Goal: Task Accomplishment & Management: Use online tool/utility

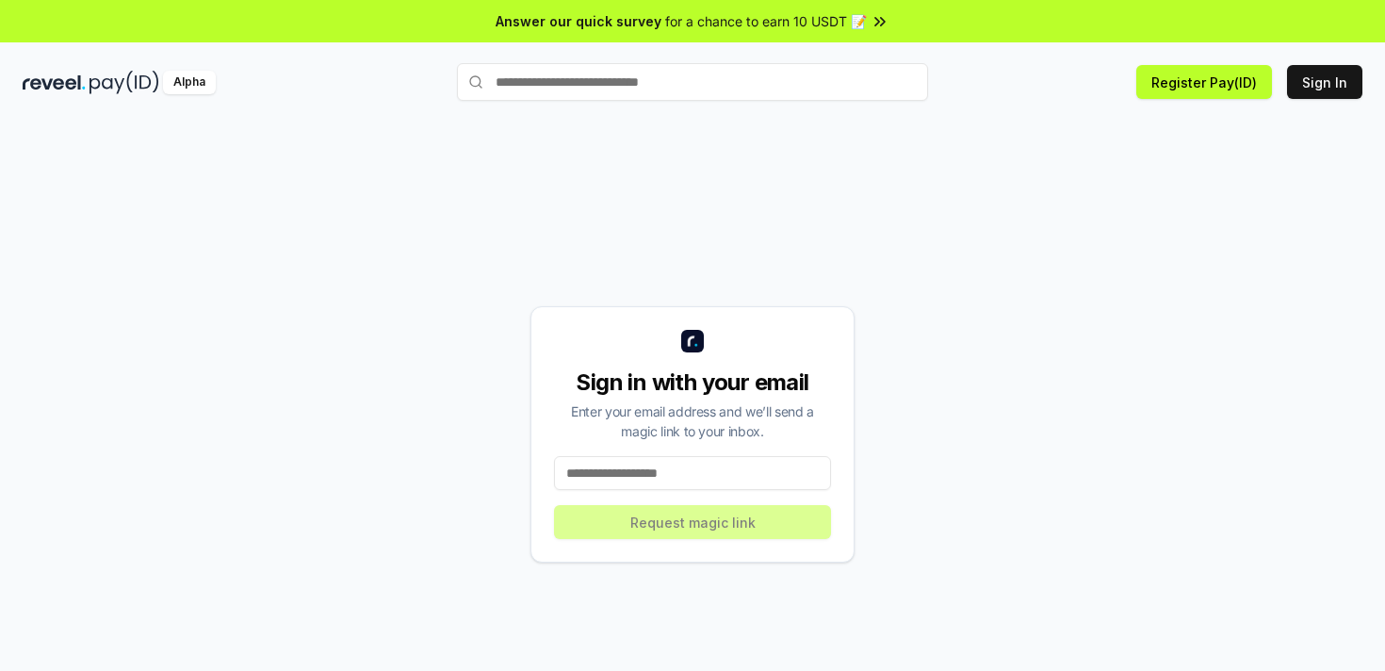
click at [702, 438] on div "Enter your email address and we’ll send a magic link to your inbox." at bounding box center [692, 421] width 277 height 40
click at [689, 472] on input at bounding box center [692, 473] width 277 height 34
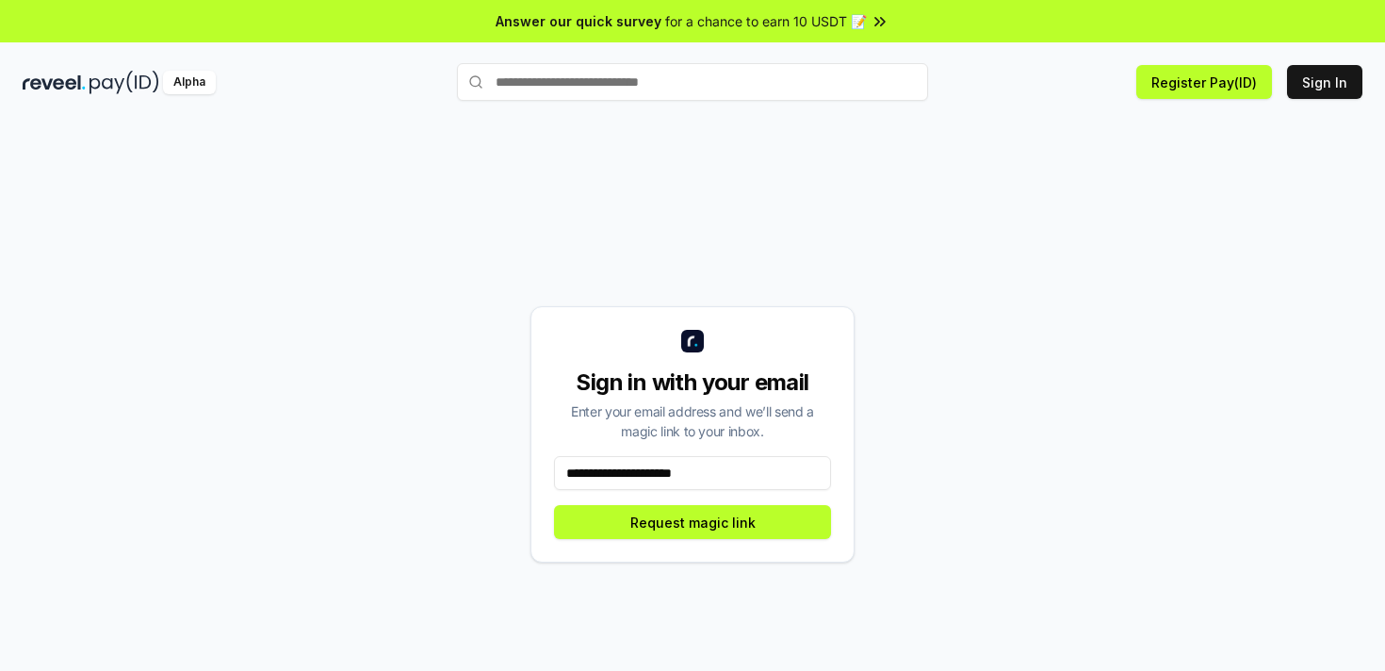
type input "**********"
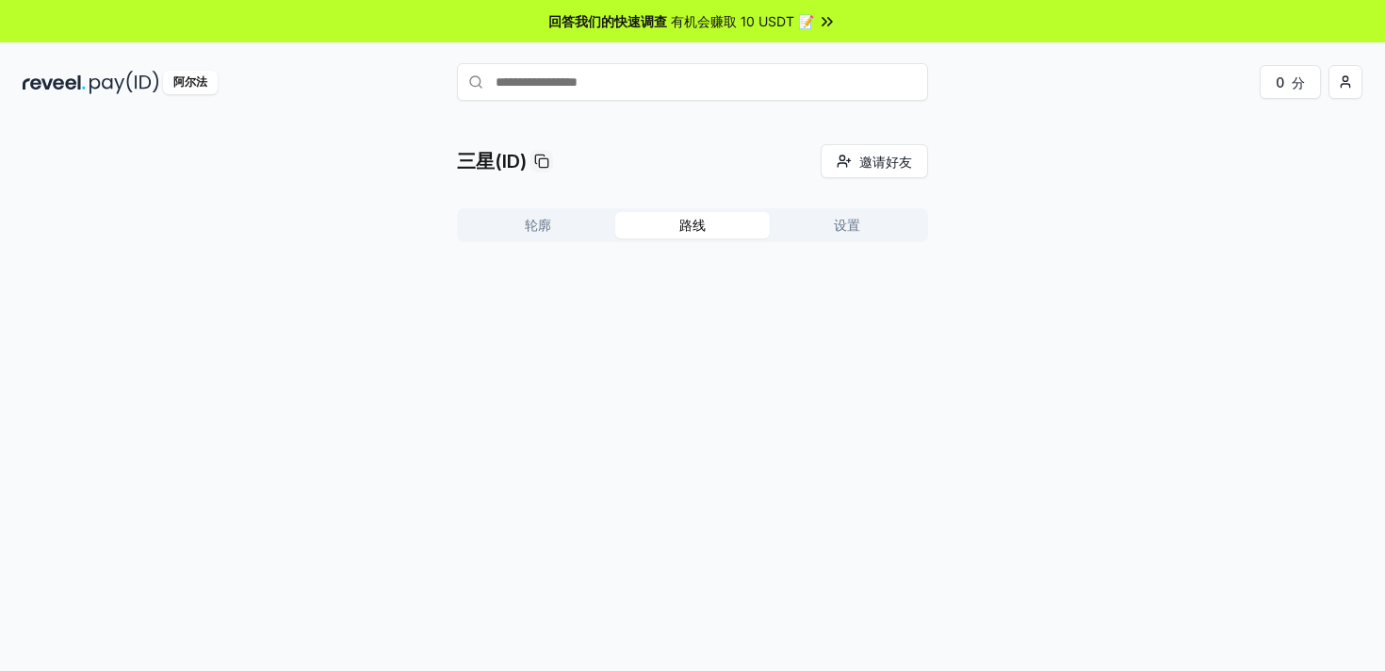
click at [708, 229] on button "路线" at bounding box center [692, 225] width 154 height 26
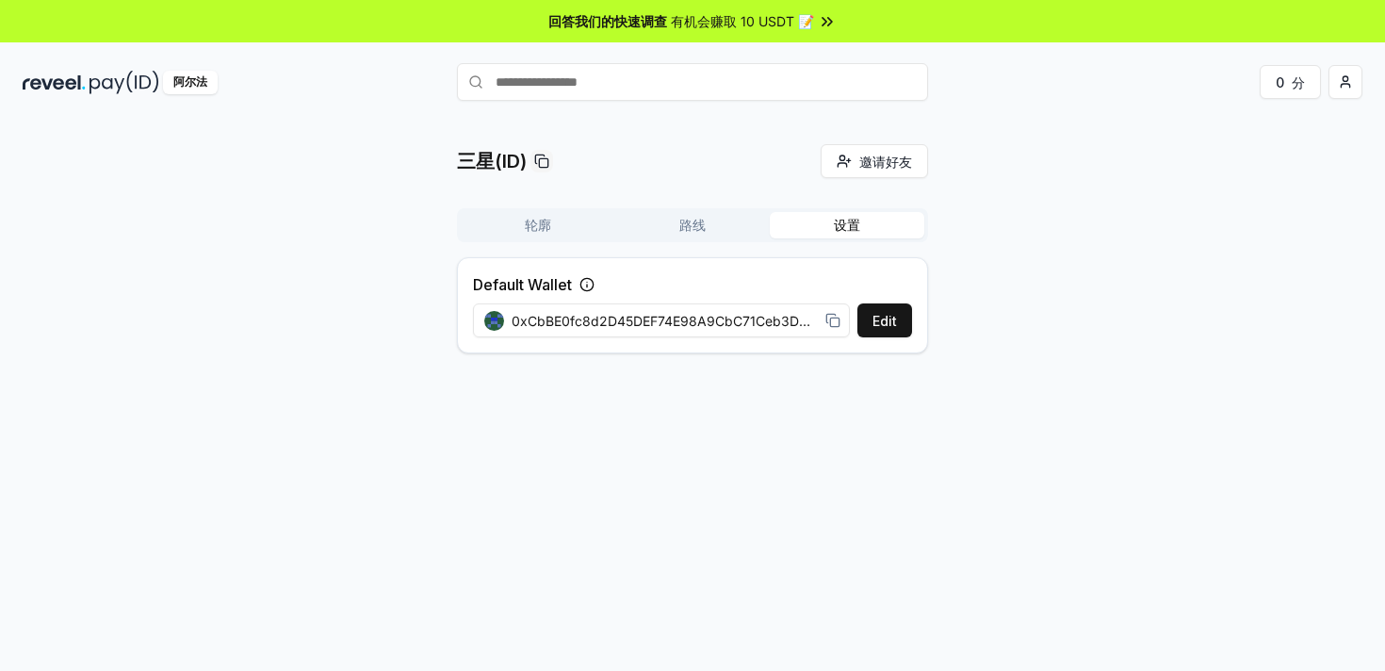
click at [832, 230] on button "设置" at bounding box center [846, 225] width 154 height 26
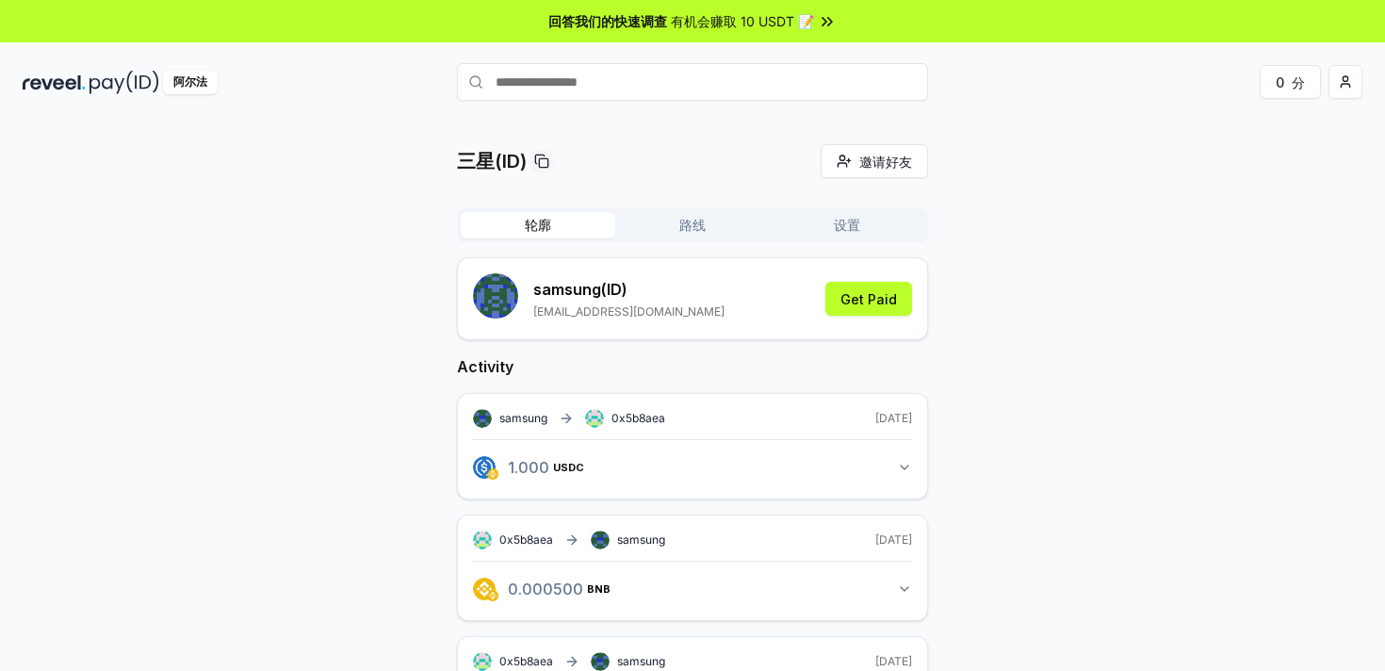
click at [520, 229] on button "轮廓" at bounding box center [538, 225] width 154 height 26
click at [692, 227] on font "路线" at bounding box center [692, 225] width 26 height 16
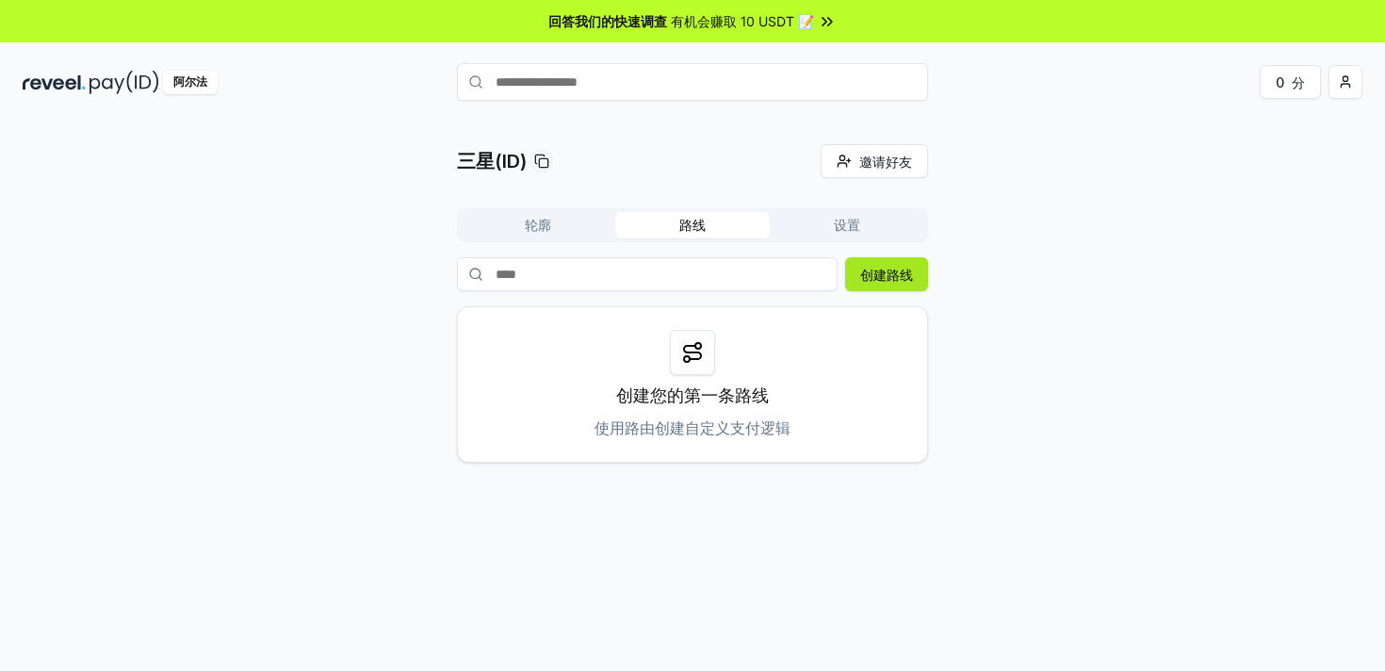
click at [901, 280] on font "创建路线" at bounding box center [886, 275] width 53 height 16
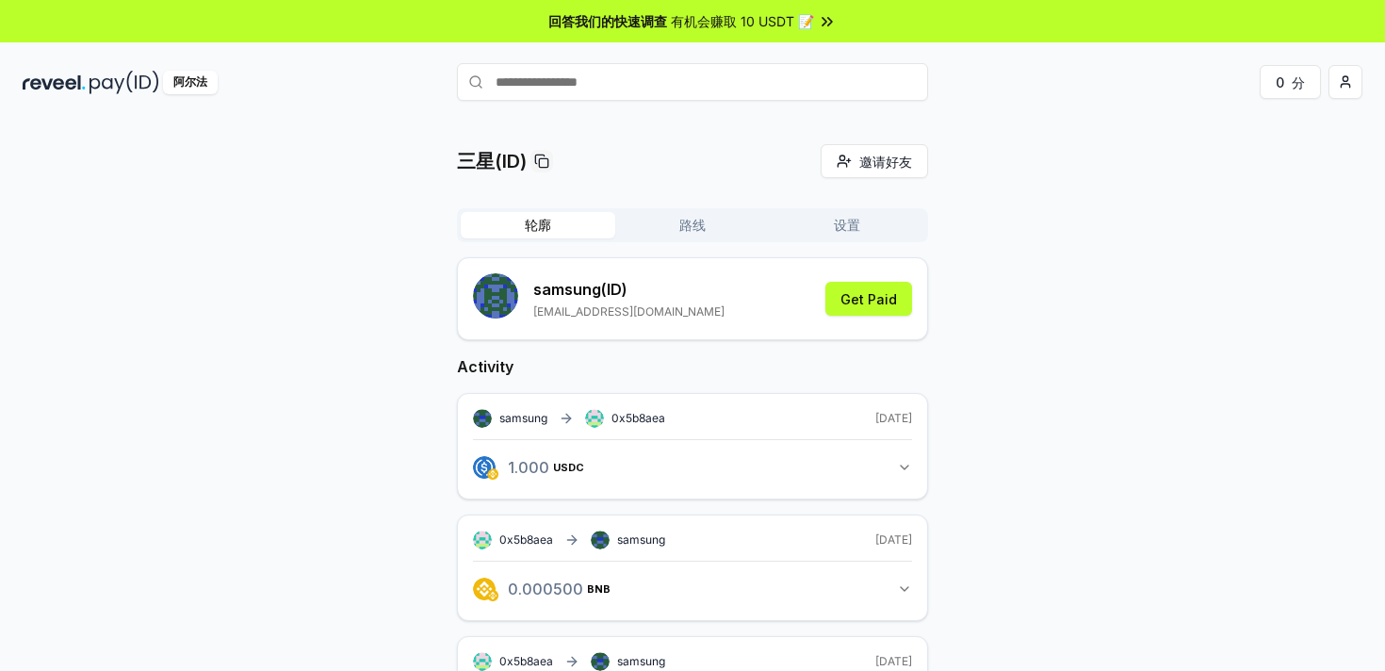
click at [548, 227] on font "轮廓" at bounding box center [538, 225] width 26 height 16
click at [745, 19] on font "有机会赚取 10 USDT 📝" at bounding box center [742, 21] width 143 height 16
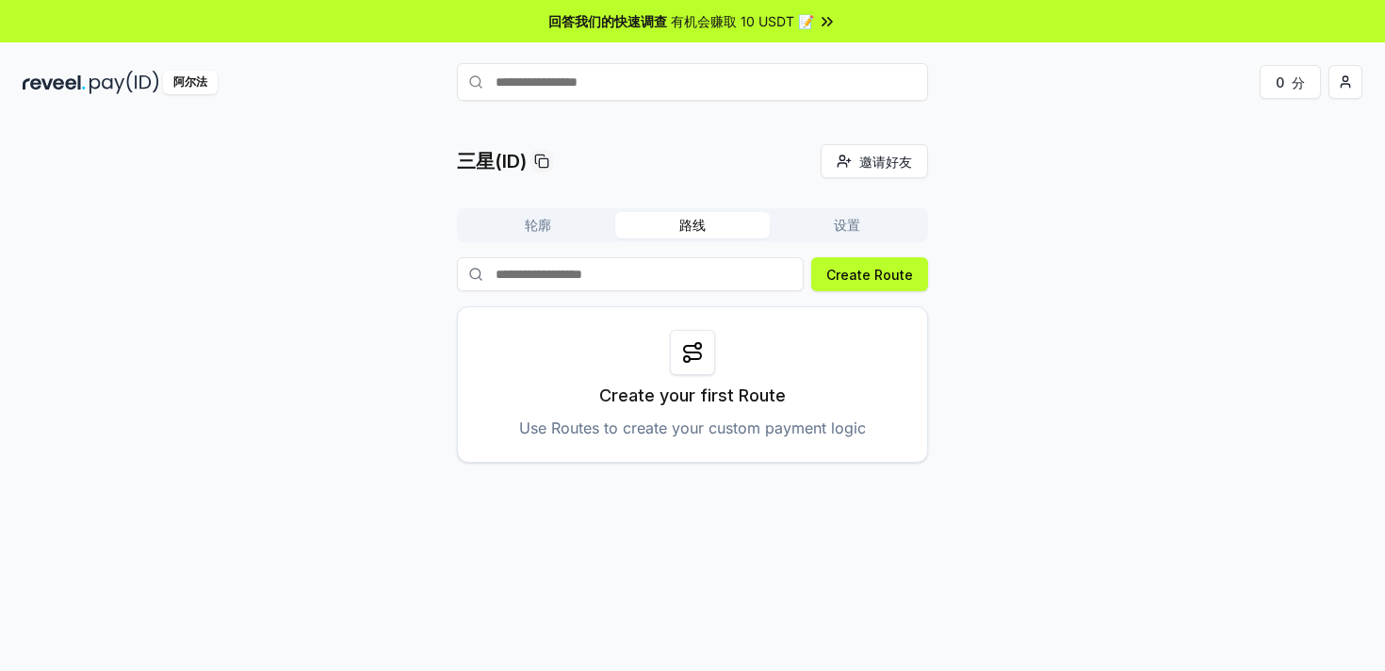
click at [701, 235] on button "路线" at bounding box center [692, 225] width 154 height 26
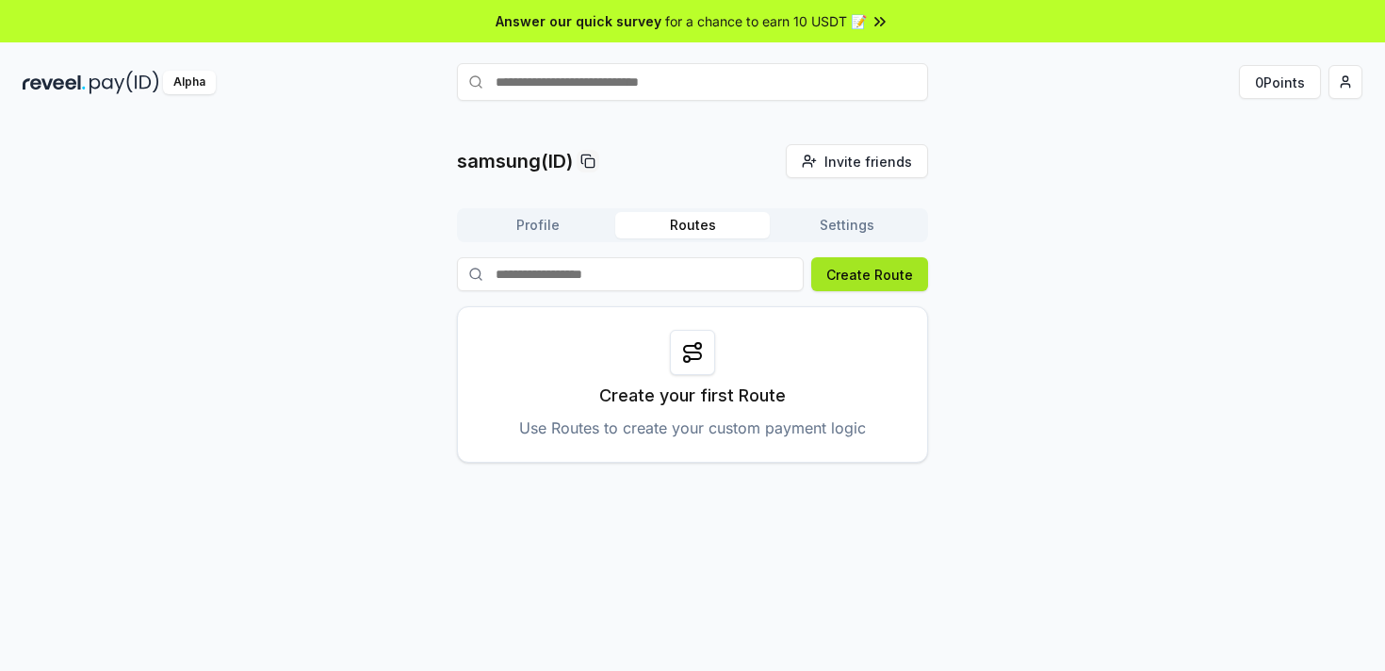
click at [876, 273] on button "Create Route" at bounding box center [869, 274] width 117 height 34
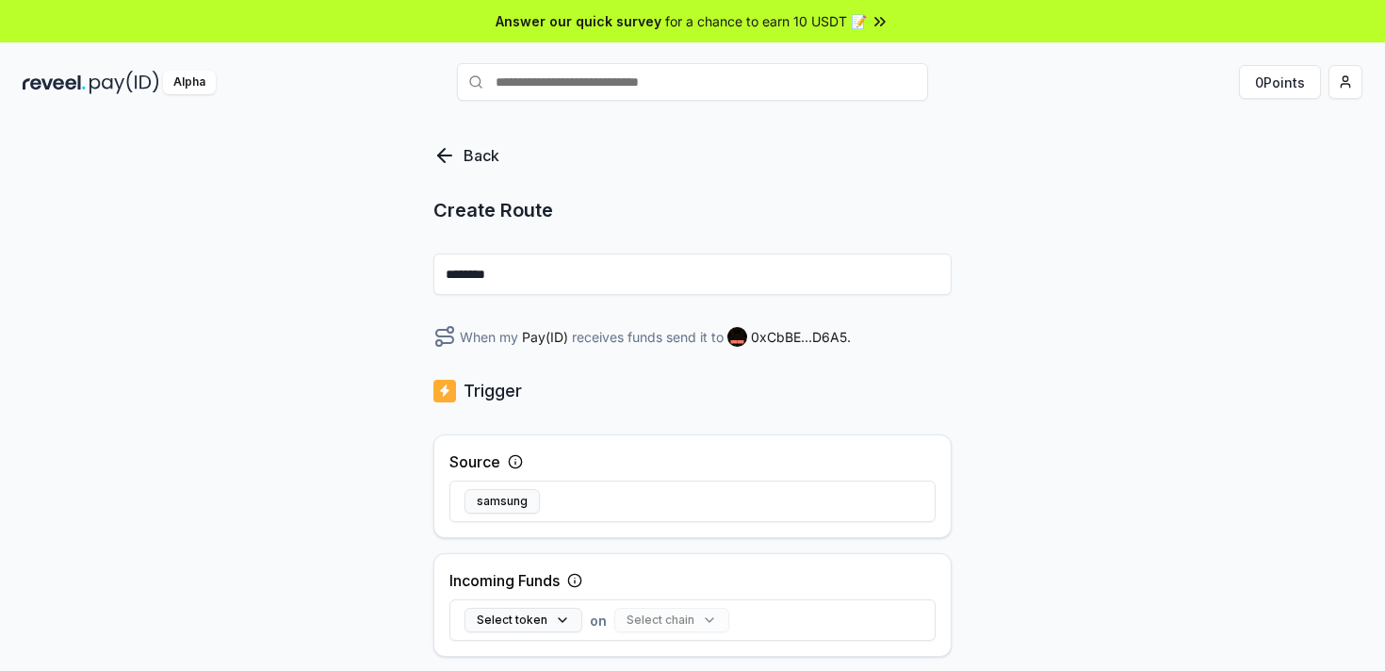
click at [575, 273] on input "********" at bounding box center [692, 273] width 518 height 41
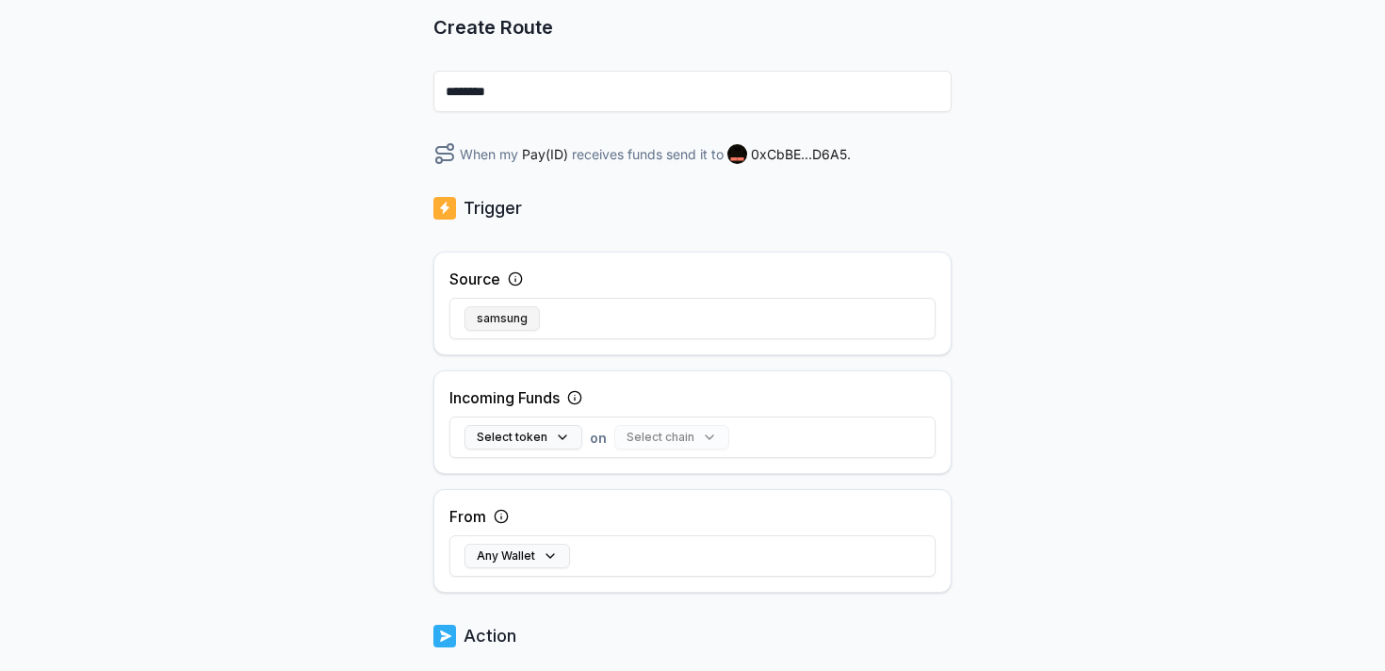
click at [508, 315] on button "samsung" at bounding box center [501, 318] width 75 height 24
click at [622, 431] on div "Select chain" at bounding box center [671, 437] width 115 height 24
click at [660, 443] on div "Select chain" at bounding box center [671, 437] width 115 height 24
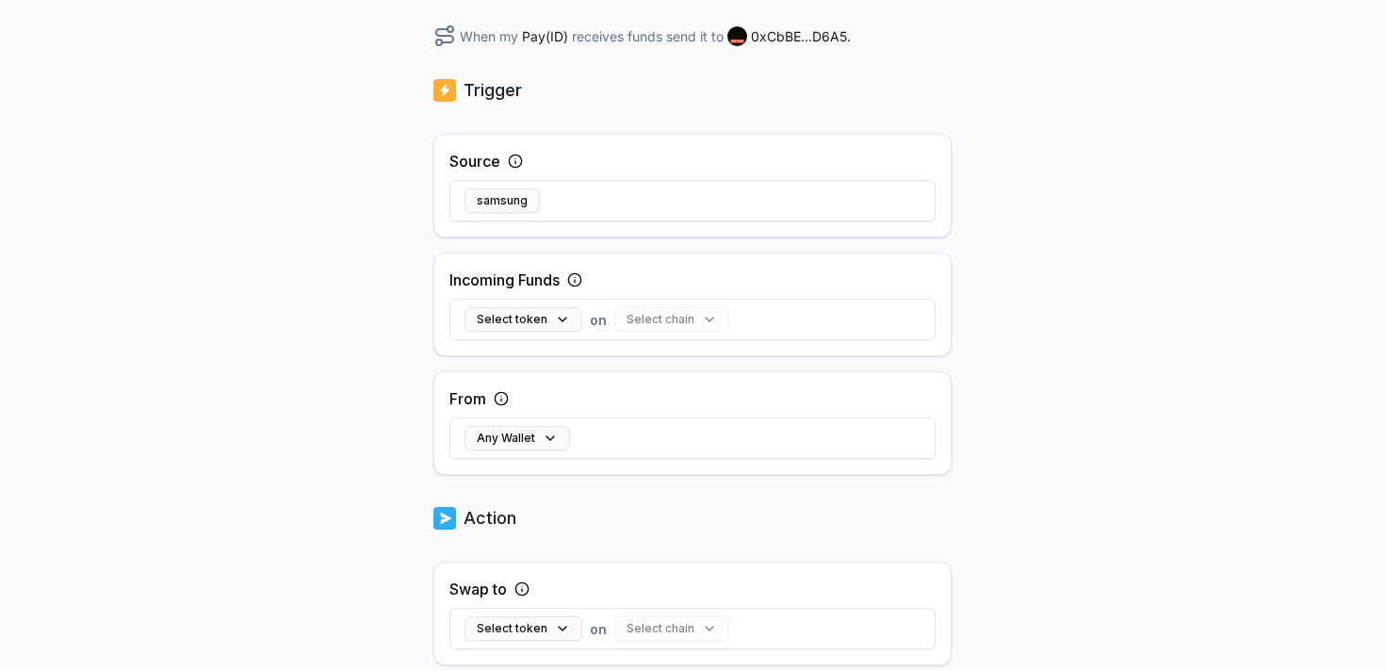
scroll to position [288, 0]
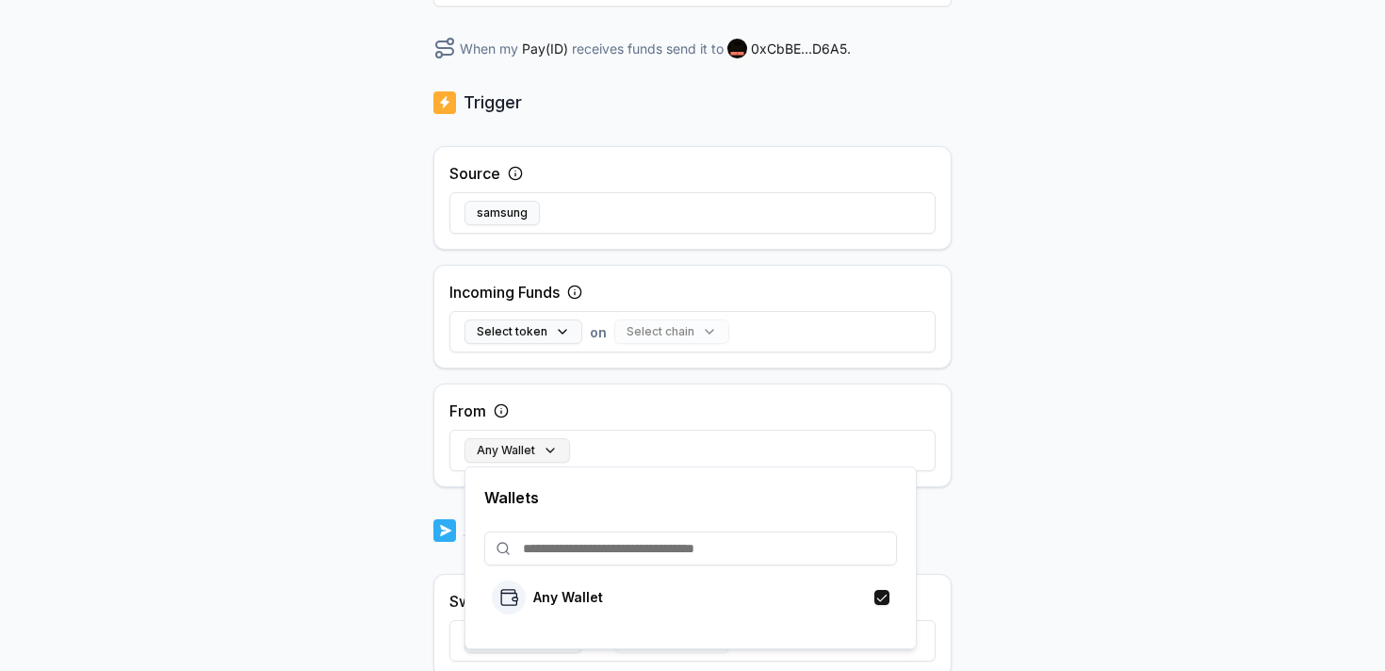
click at [540, 448] on button "Any Wallet" at bounding box center [516, 450] width 105 height 24
click at [610, 589] on div "Any Wallet" at bounding box center [690, 597] width 397 height 34
click at [653, 544] on input at bounding box center [690, 548] width 413 height 34
paste input "**********"
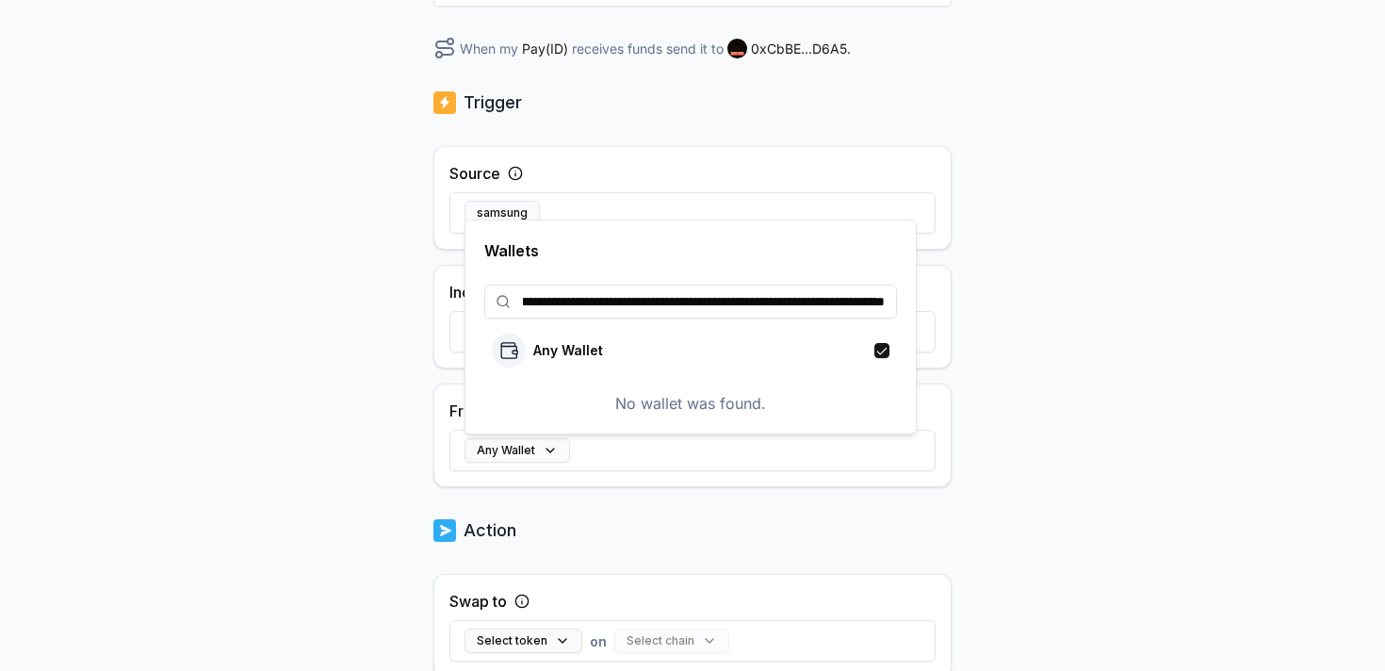
type input "**********"
click at [1082, 494] on body "**********" at bounding box center [692, 335] width 1385 height 671
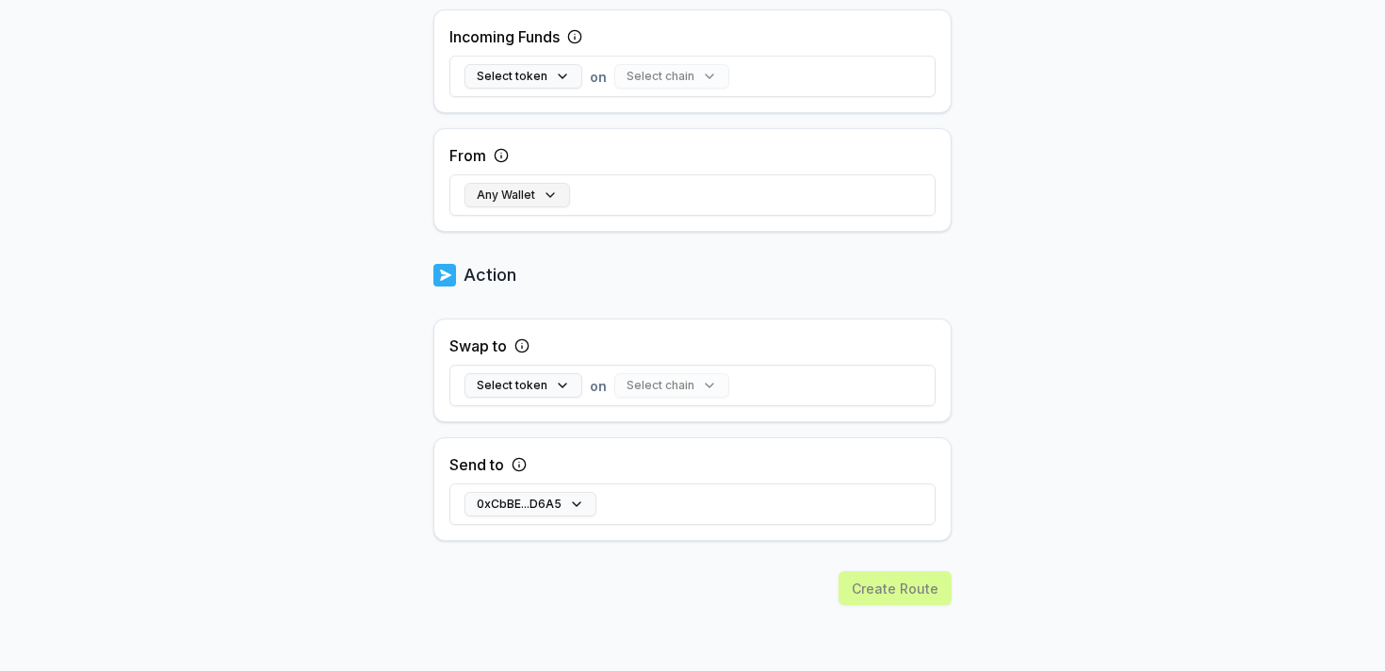
scroll to position [402, 0]
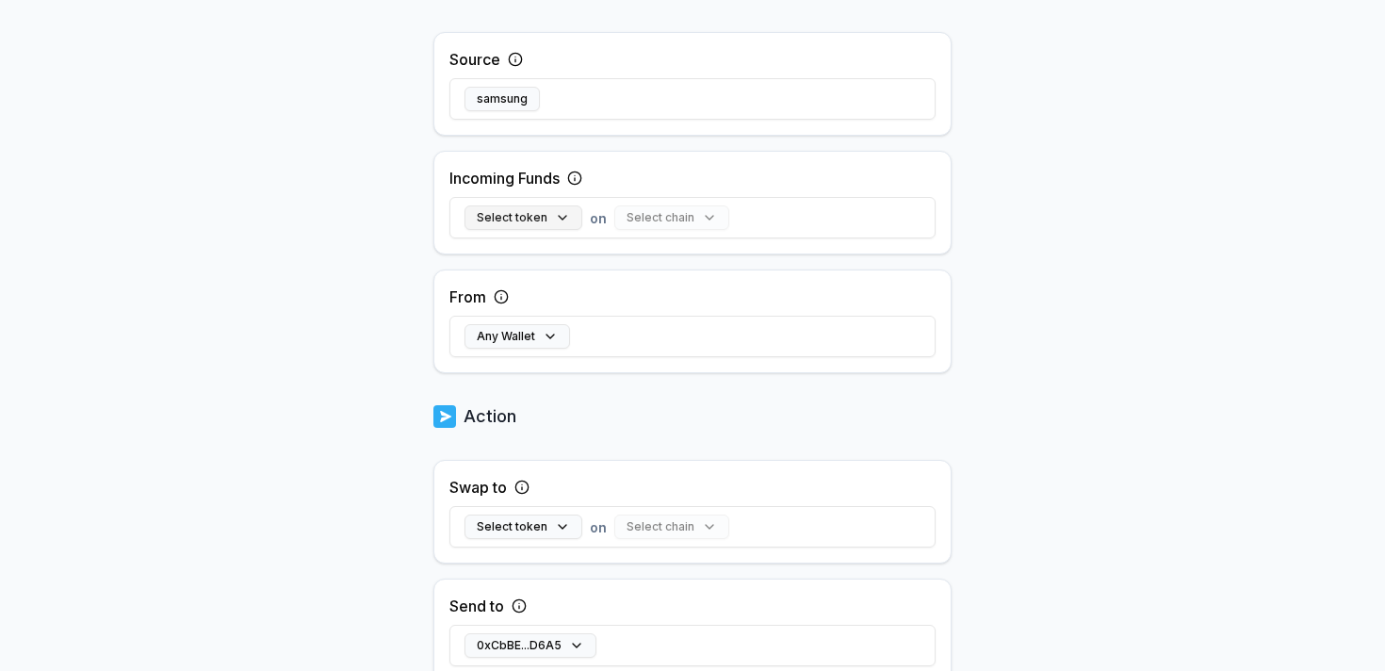
click at [550, 216] on button "Select token" at bounding box center [523, 217] width 118 height 24
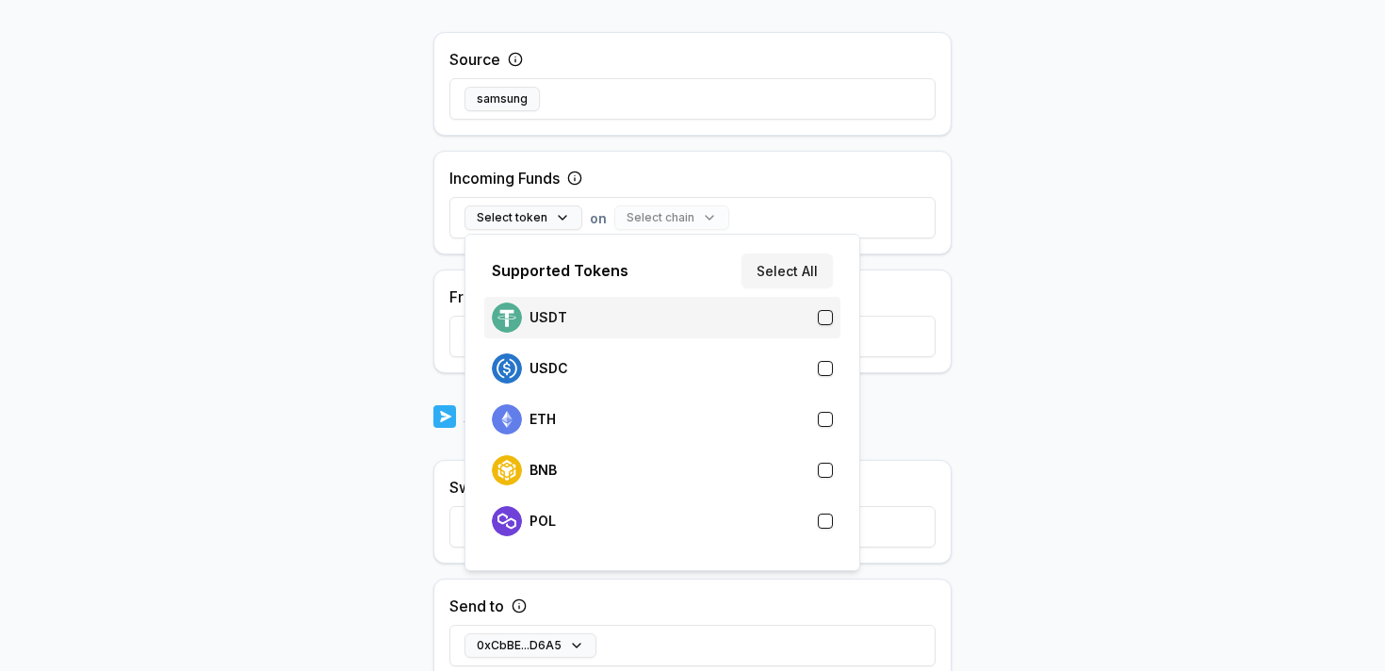
click at [581, 322] on div "USDT" at bounding box center [662, 317] width 341 height 30
click at [364, 343] on body "Answer our quick survey for a chance to earn 10 USDT 📝 Alpha 0 Points Back Crea…" at bounding box center [692, 335] width 1385 height 671
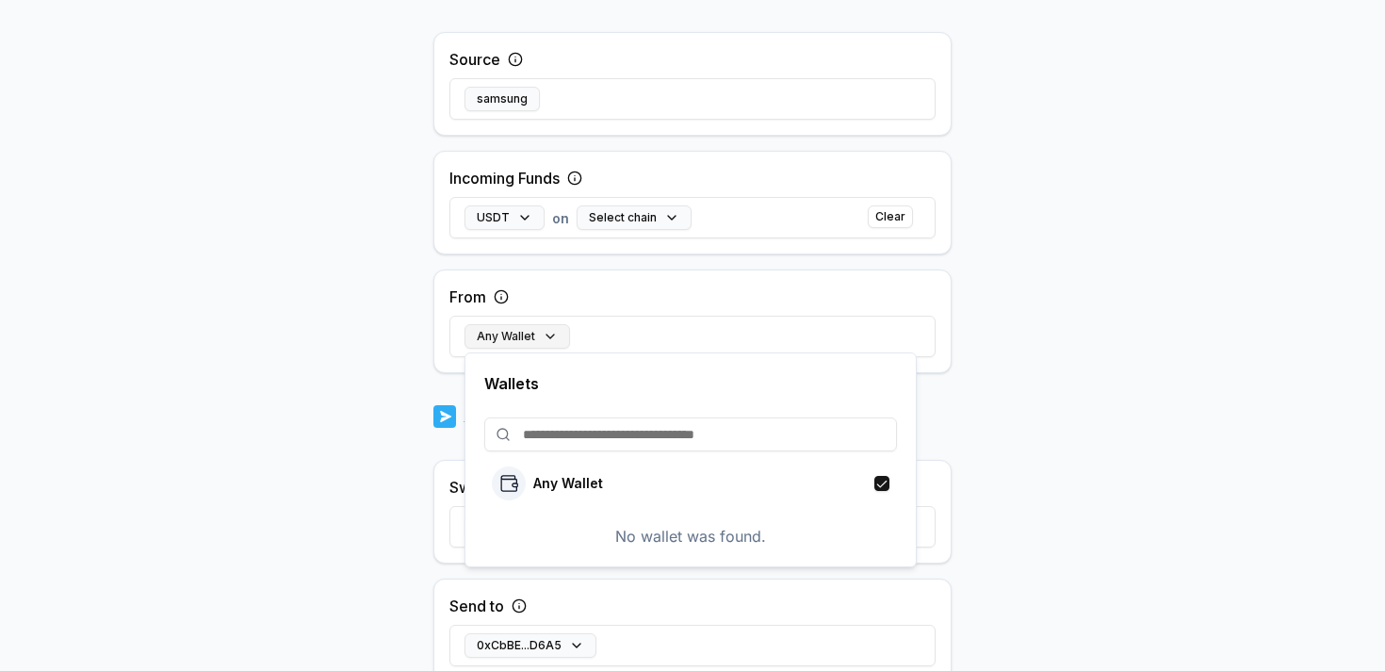
click at [529, 335] on button "Any Wallet" at bounding box center [516, 336] width 105 height 24
click at [554, 425] on input at bounding box center [690, 434] width 413 height 34
paste input "**********"
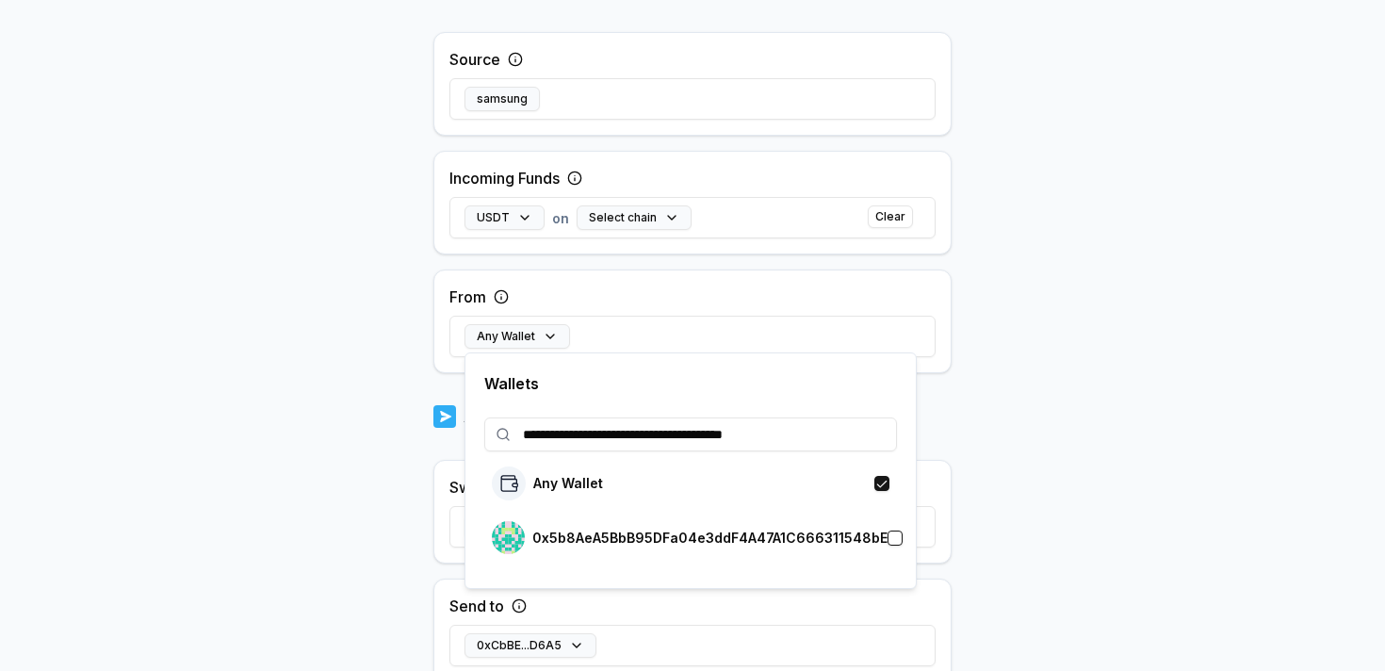
type input "**********"
click at [595, 527] on div "0x5b8AeA5BbB95DFa04e3ddF4A47A1C666311548bE" at bounding box center [690, 537] width 396 height 33
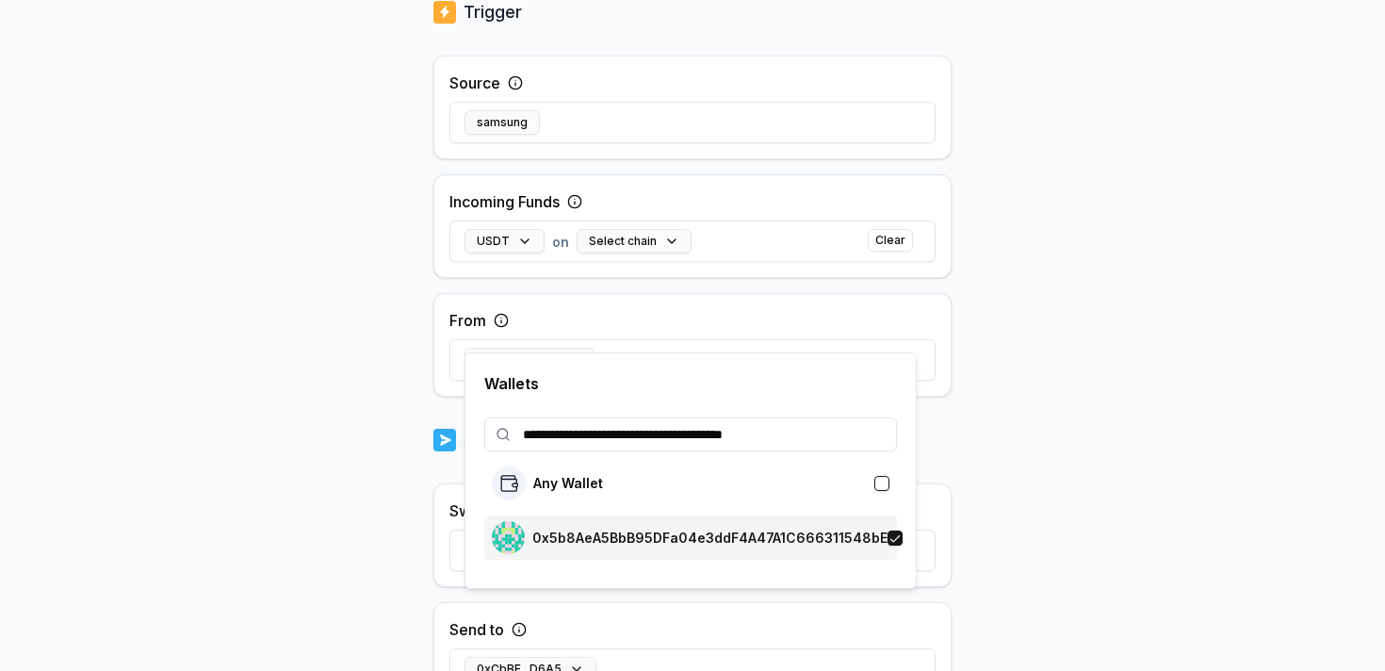
scroll to position [426, 0]
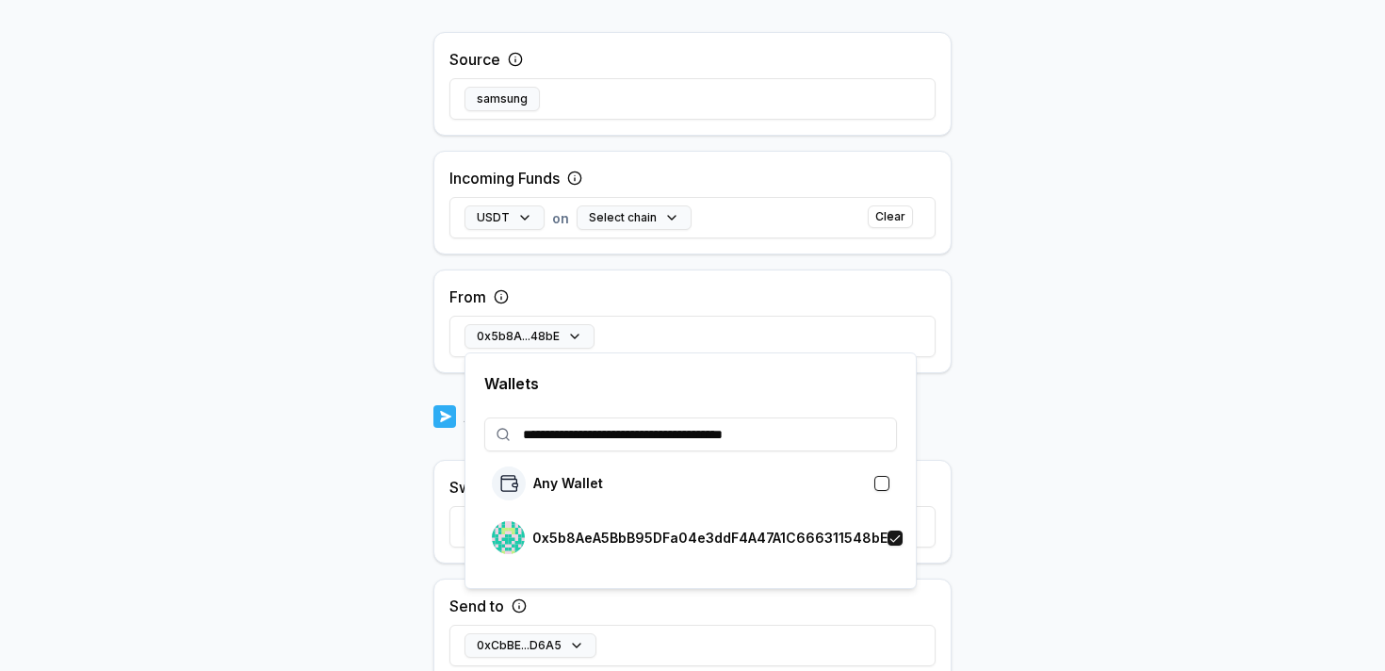
click at [1124, 389] on body "**********" at bounding box center [692, 335] width 1385 height 671
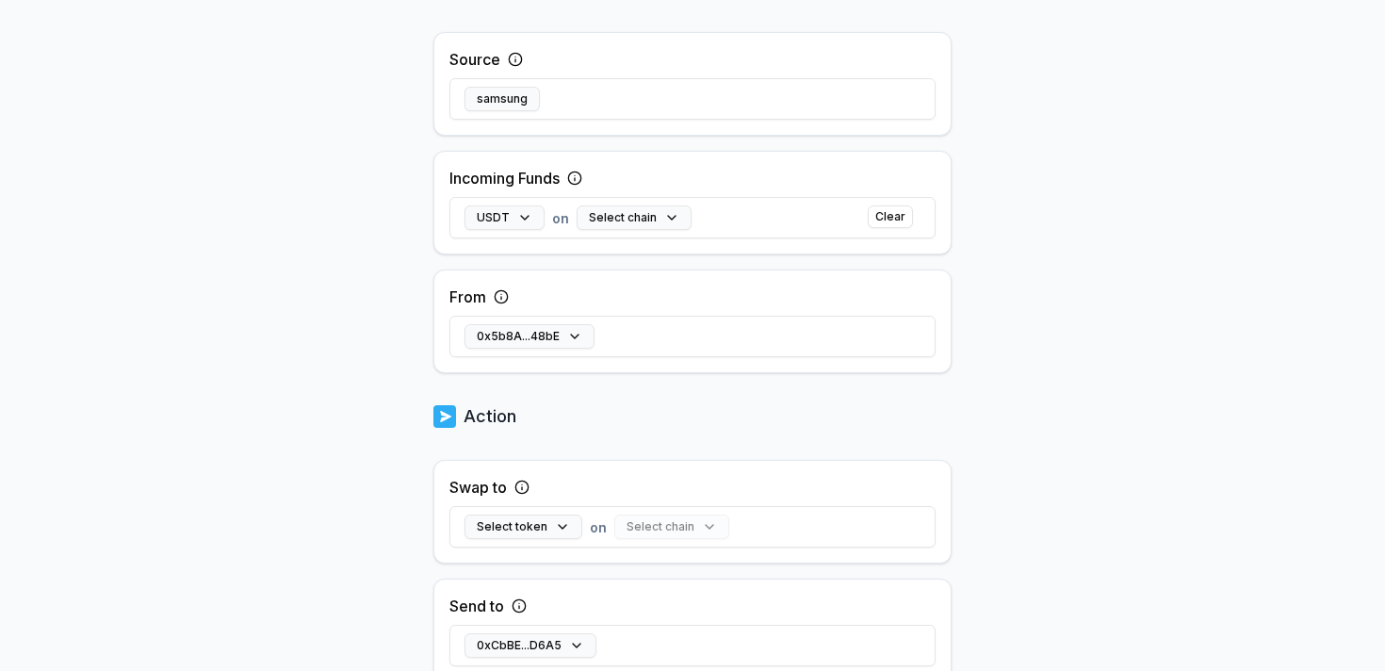
scroll to position [567, 0]
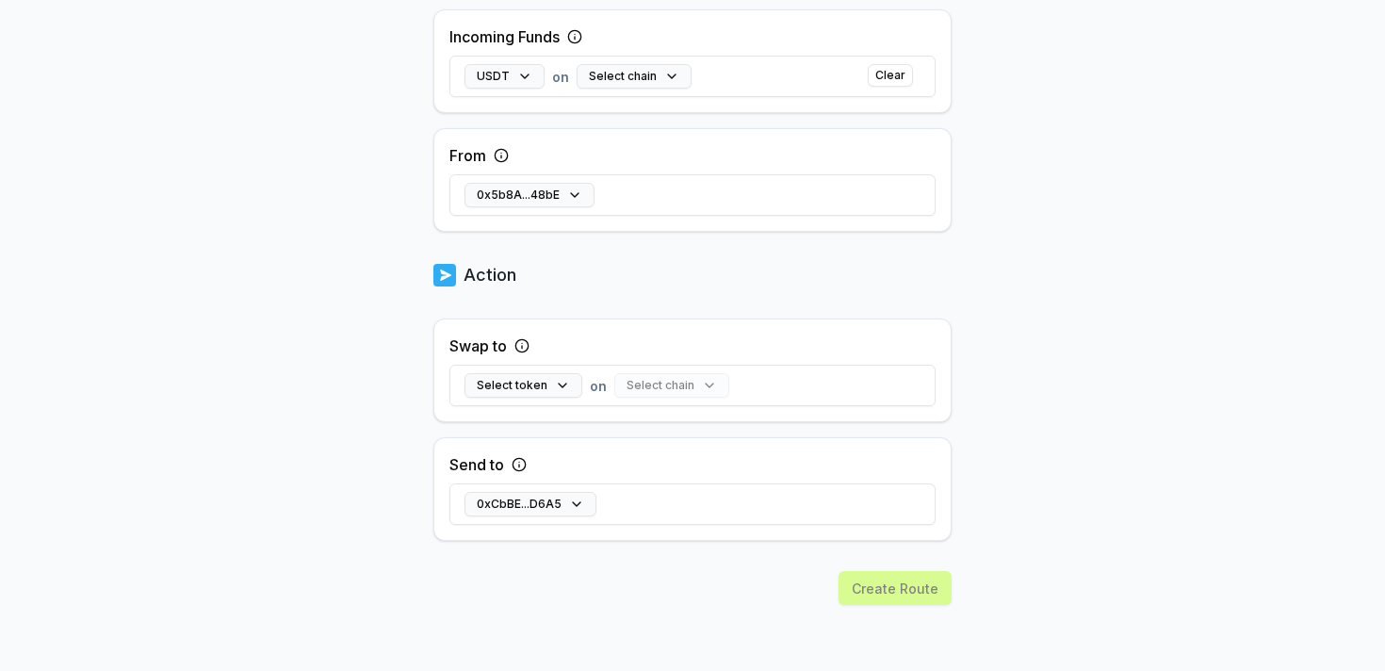
click at [669, 381] on div "Select chain" at bounding box center [671, 385] width 115 height 24
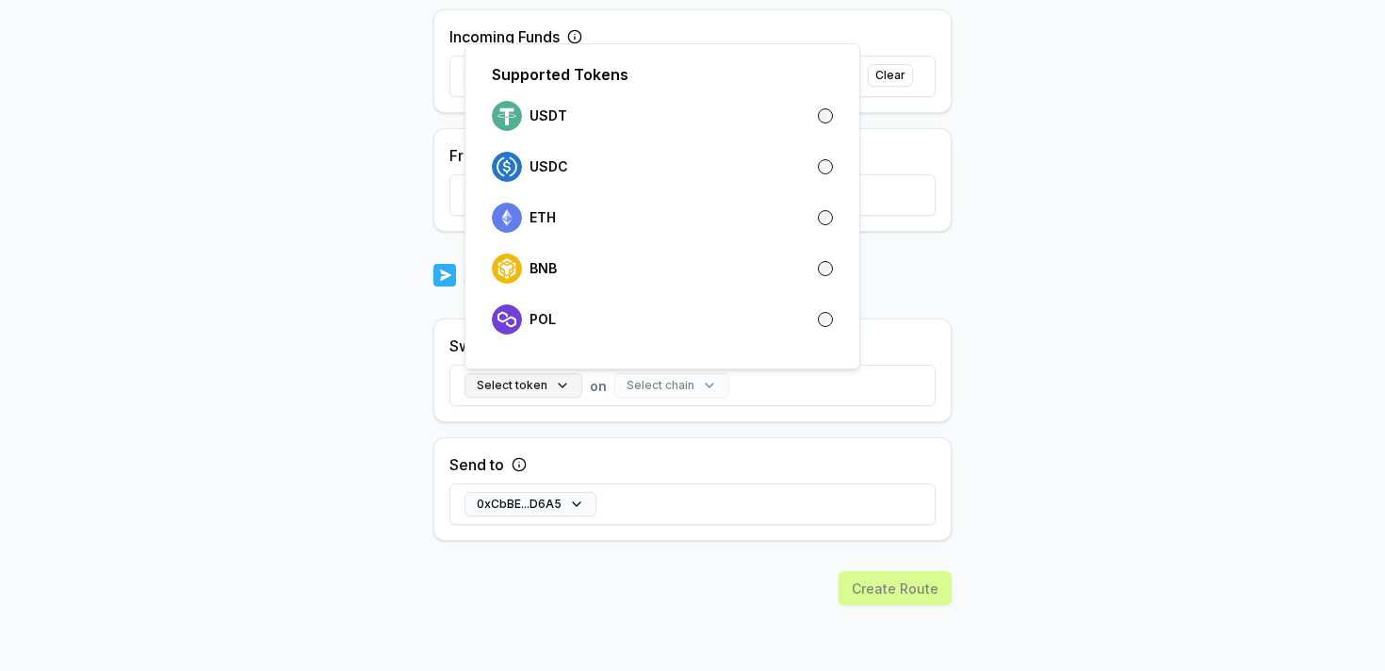
click at [570, 381] on button "Select token" at bounding box center [523, 385] width 118 height 24
click at [609, 251] on div "BNB" at bounding box center [662, 268] width 356 height 41
click at [566, 477] on div "Send to 0xCbBE...D6A5" at bounding box center [692, 489] width 518 height 104
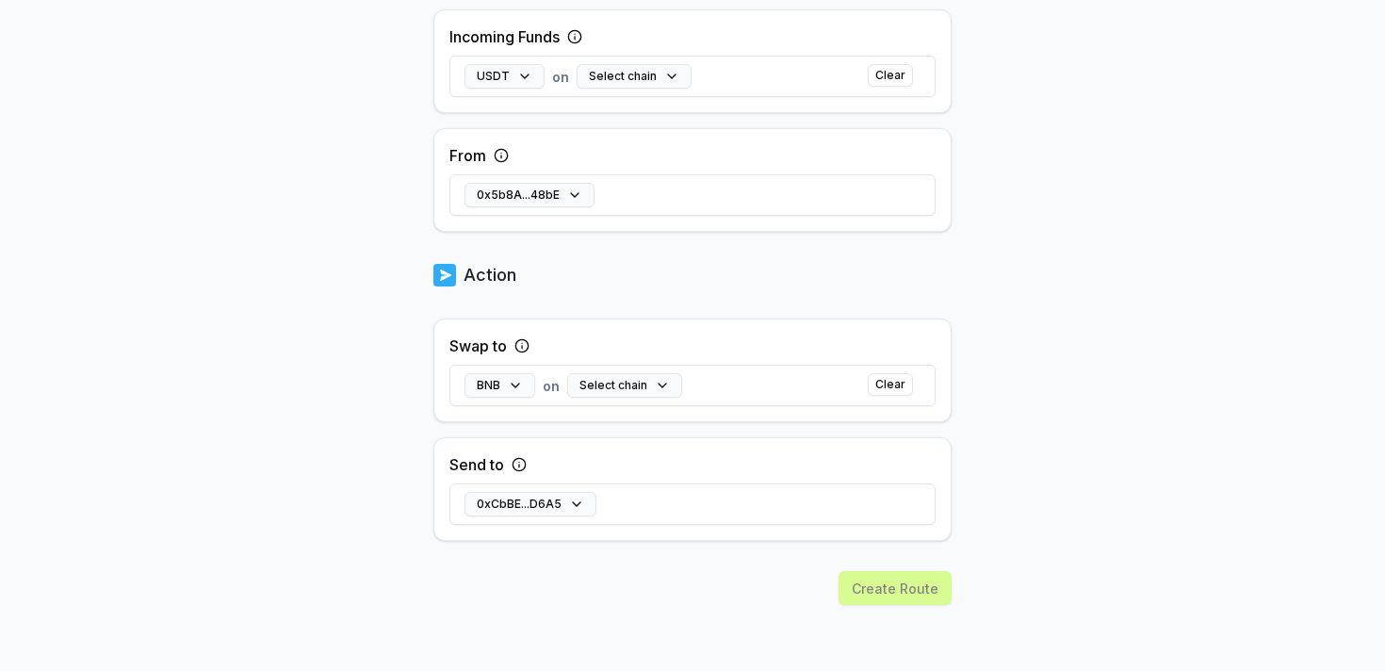
click at [556, 522] on div "0xCbBE...D6A5" at bounding box center [692, 504] width 486 height 55
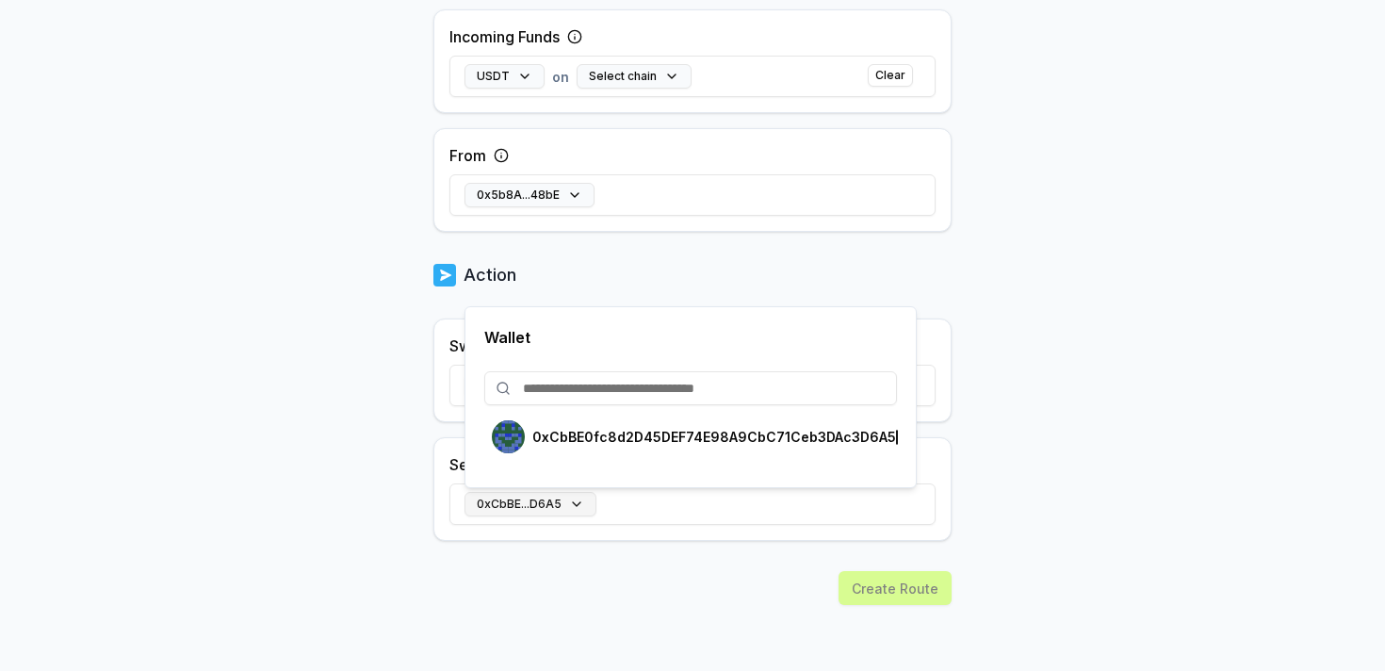
click at [568, 495] on button "0xCbBE...D6A5" at bounding box center [530, 504] width 132 height 24
click at [601, 426] on div "0xCbBE0fc8d2D45DEF74E98A9CbC71Ceb3DAc3D6A5" at bounding box center [694, 436] width 404 height 33
click at [1092, 558] on body "Answer our quick survey for a chance to earn 10 USDT 📝 Alpha 0 Points Back Crea…" at bounding box center [692, 335] width 1385 height 671
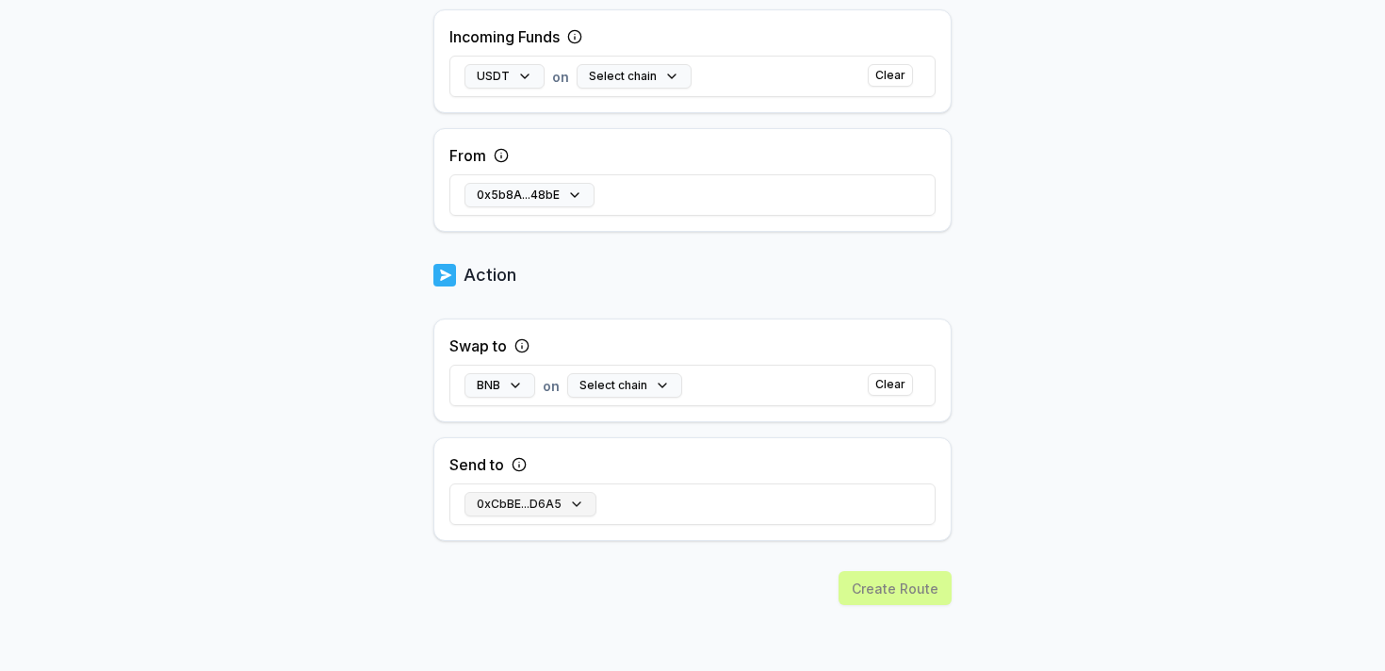
click at [482, 499] on button "0xCbBE...D6A5" at bounding box center [530, 504] width 132 height 24
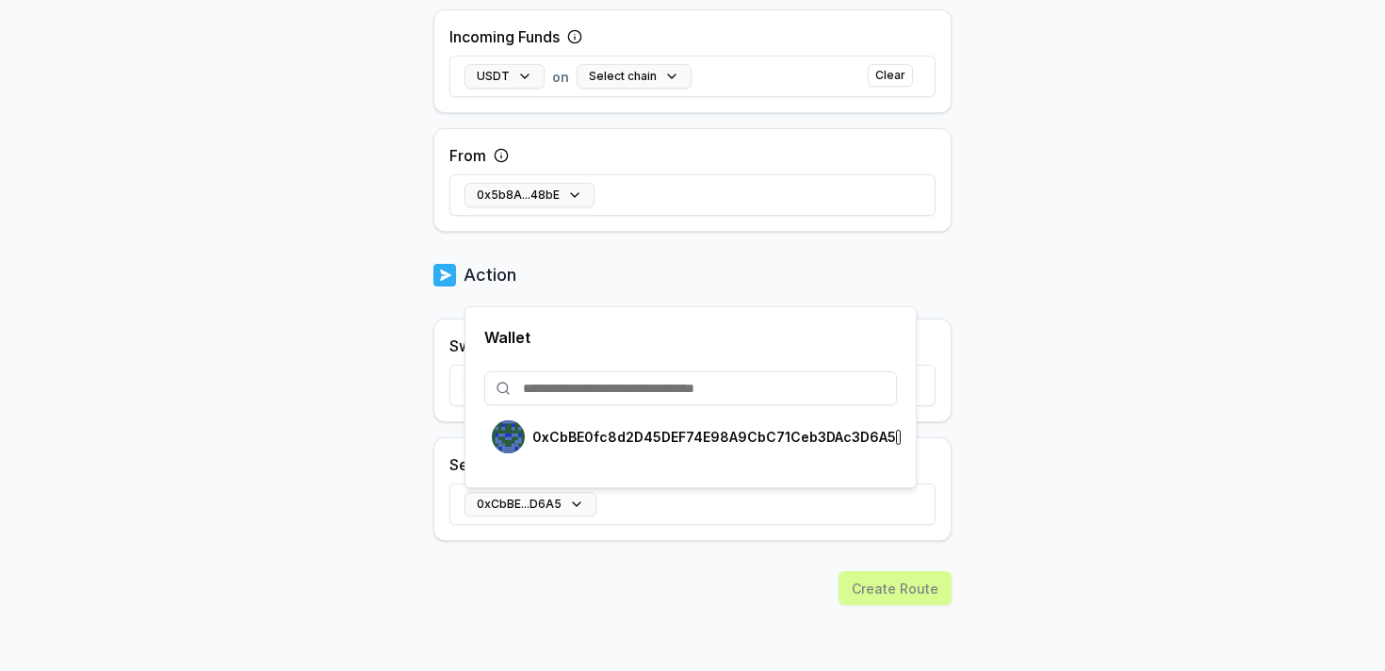
click at [1018, 573] on body "Answer our quick survey for a chance to earn 10 USDT 📝 Alpha 0 Points Back Crea…" at bounding box center [692, 335] width 1385 height 671
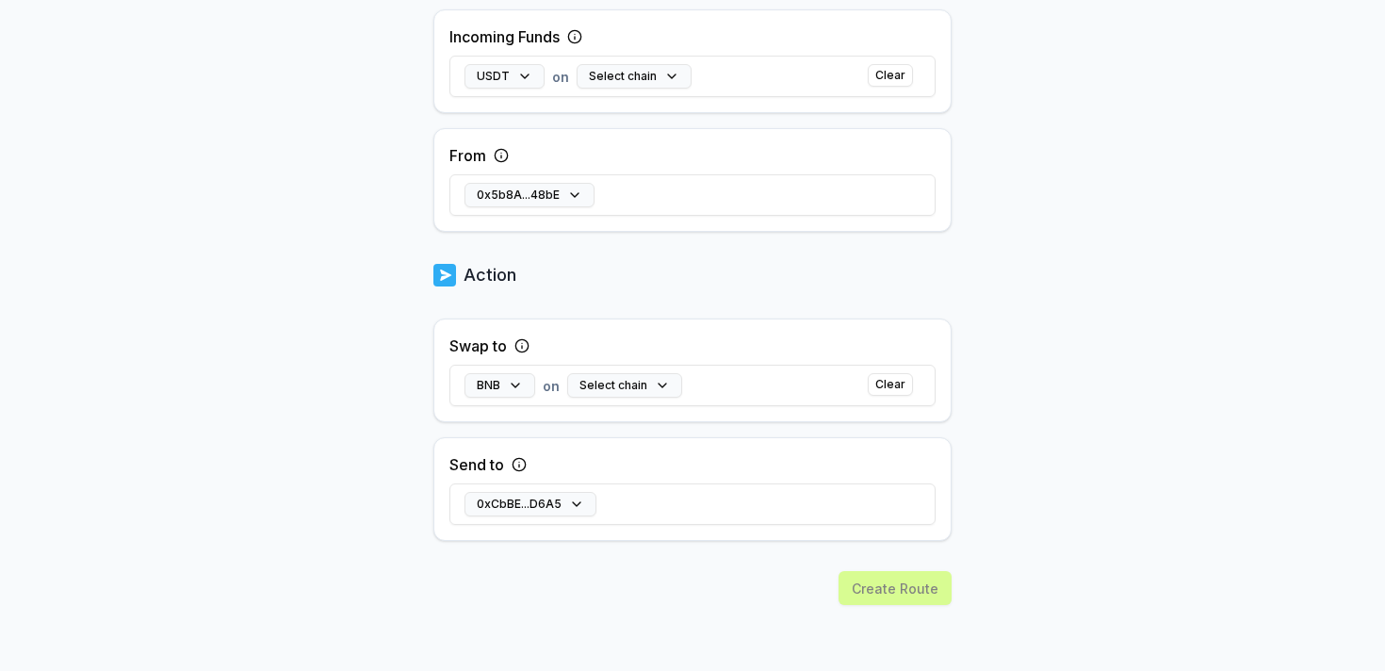
click at [885, 587] on div "Create Route" at bounding box center [692, 621] width 518 height 100
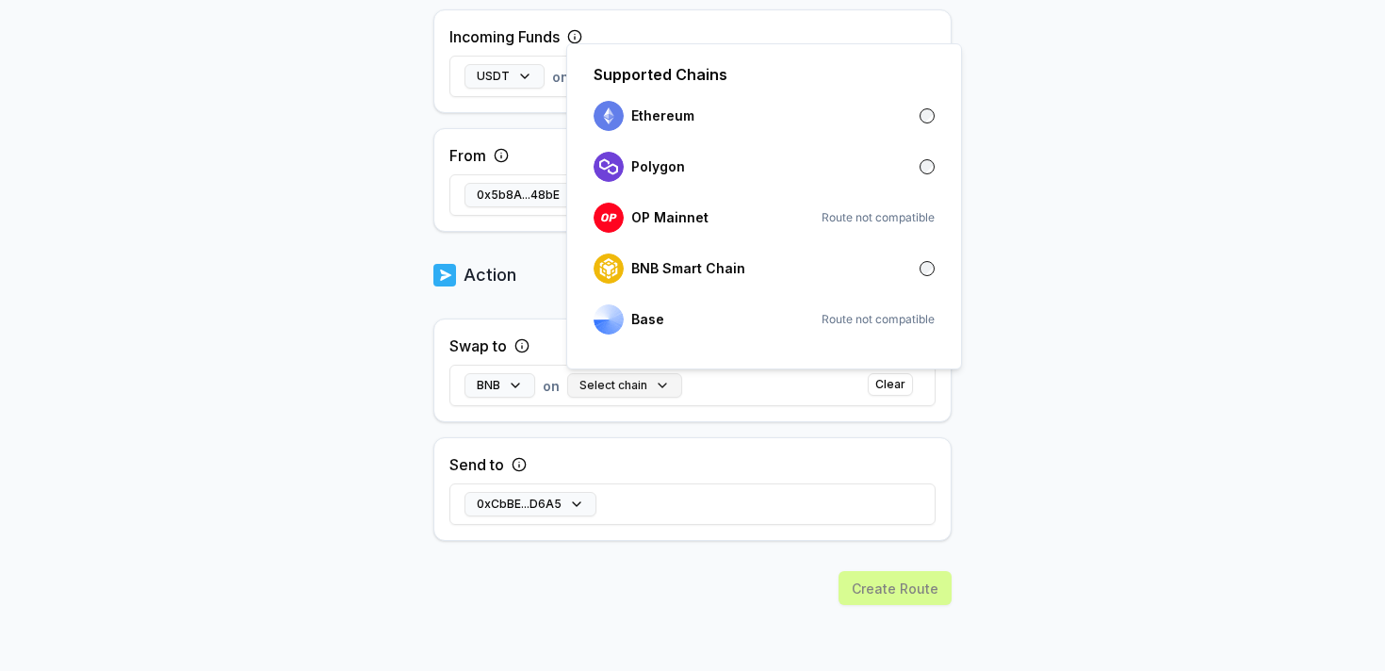
click at [637, 380] on button "Select chain" at bounding box center [624, 385] width 115 height 24
click at [717, 272] on p "BNB Smart Chain" at bounding box center [688, 268] width 114 height 15
click at [1052, 514] on body "Answer our quick survey for a chance to earn 10 USDT 📝 Alpha 0 Points Back Crea…" at bounding box center [692, 335] width 1385 height 671
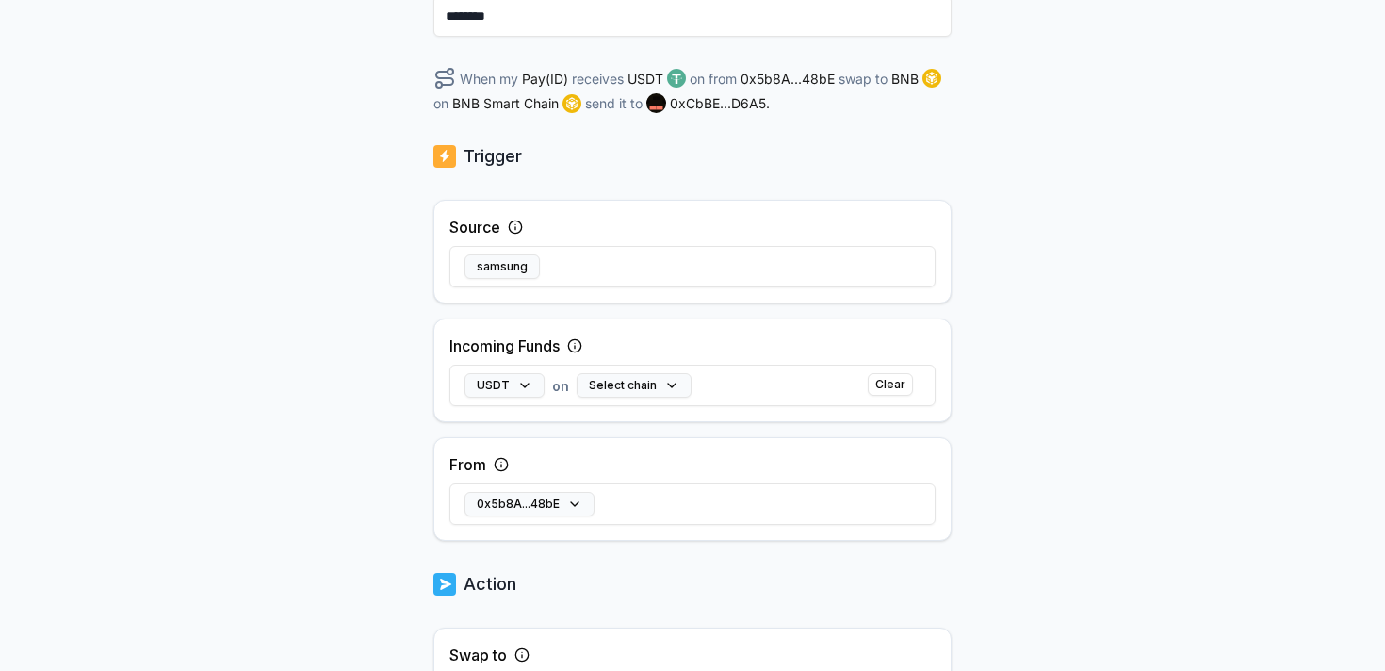
scroll to position [247, 0]
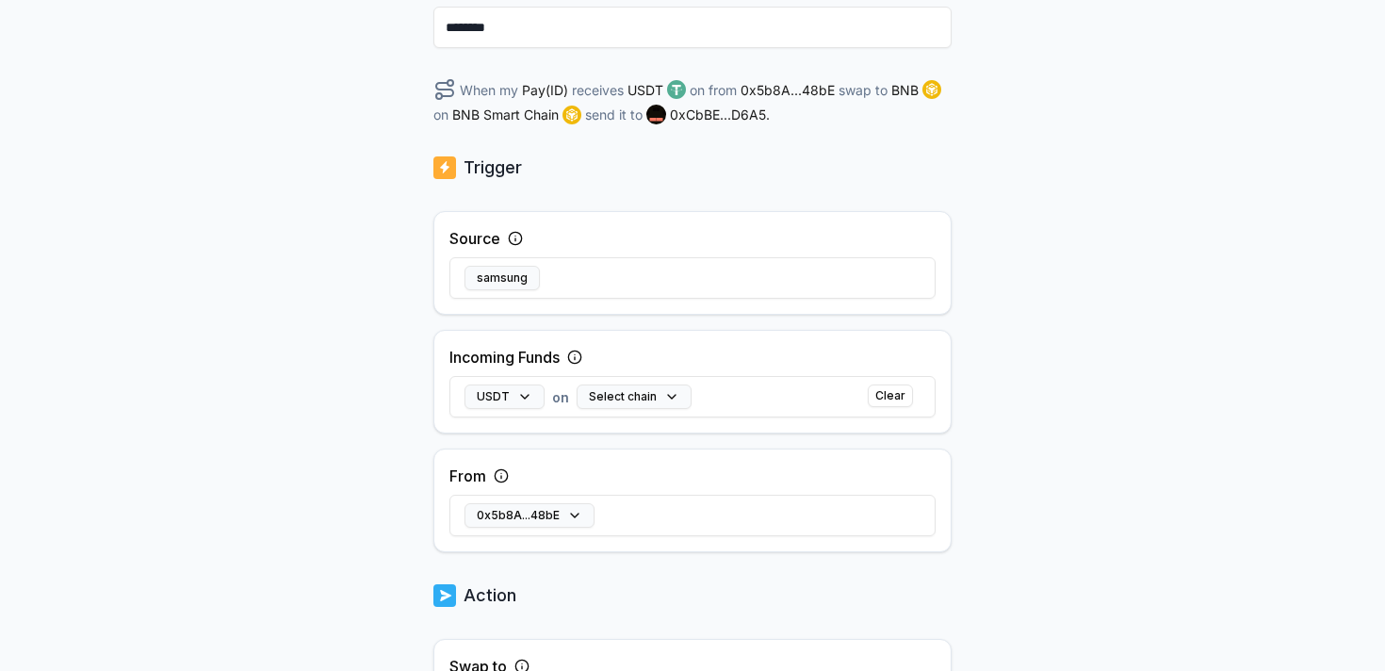
click at [570, 266] on div "samsung" at bounding box center [692, 278] width 486 height 55
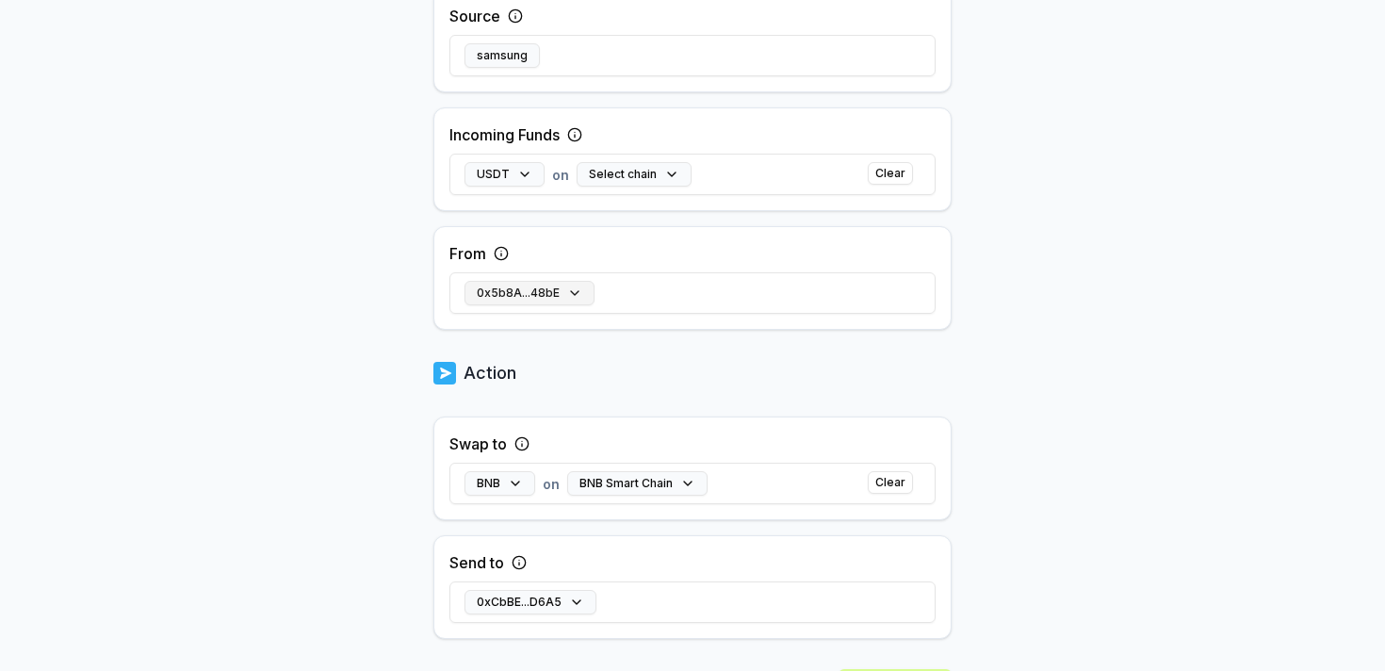
click at [536, 285] on button "0x5b8A...48bE" at bounding box center [529, 293] width 130 height 24
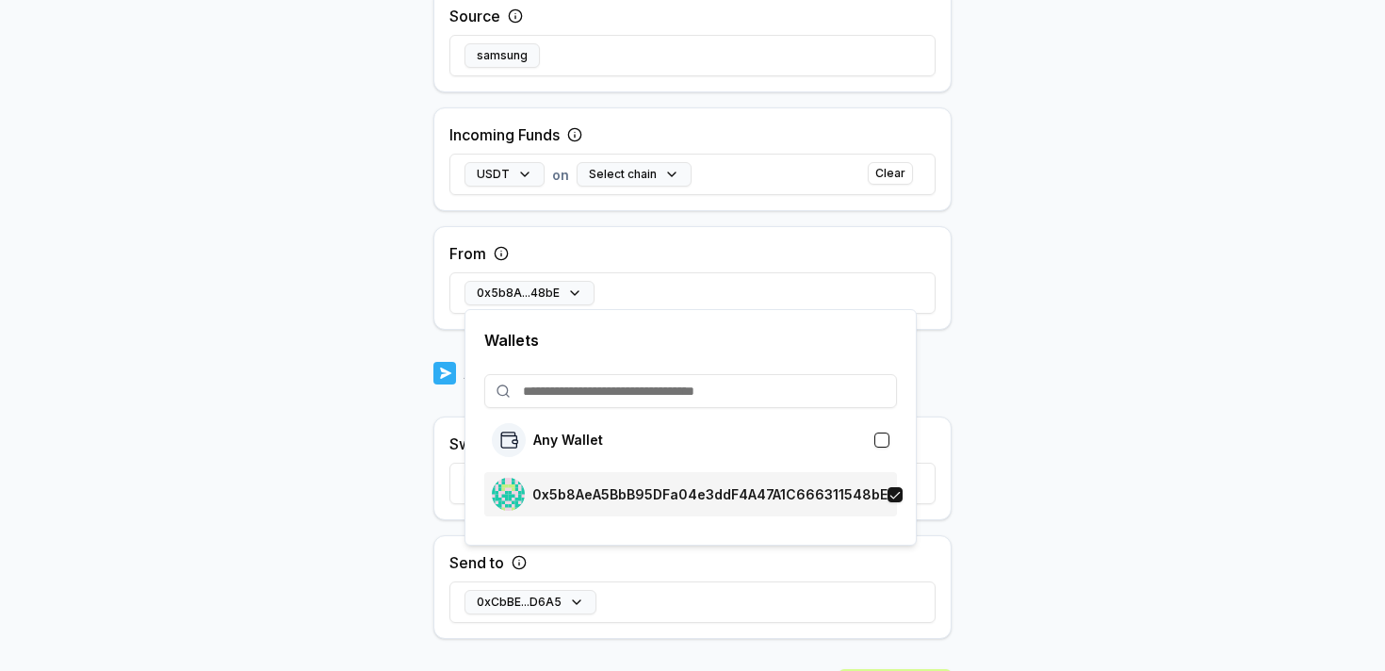
click at [618, 478] on div "0x5b8AeA5BbB95DFa04e3ddF4A47A1C666311548bE" at bounding box center [690, 494] width 396 height 33
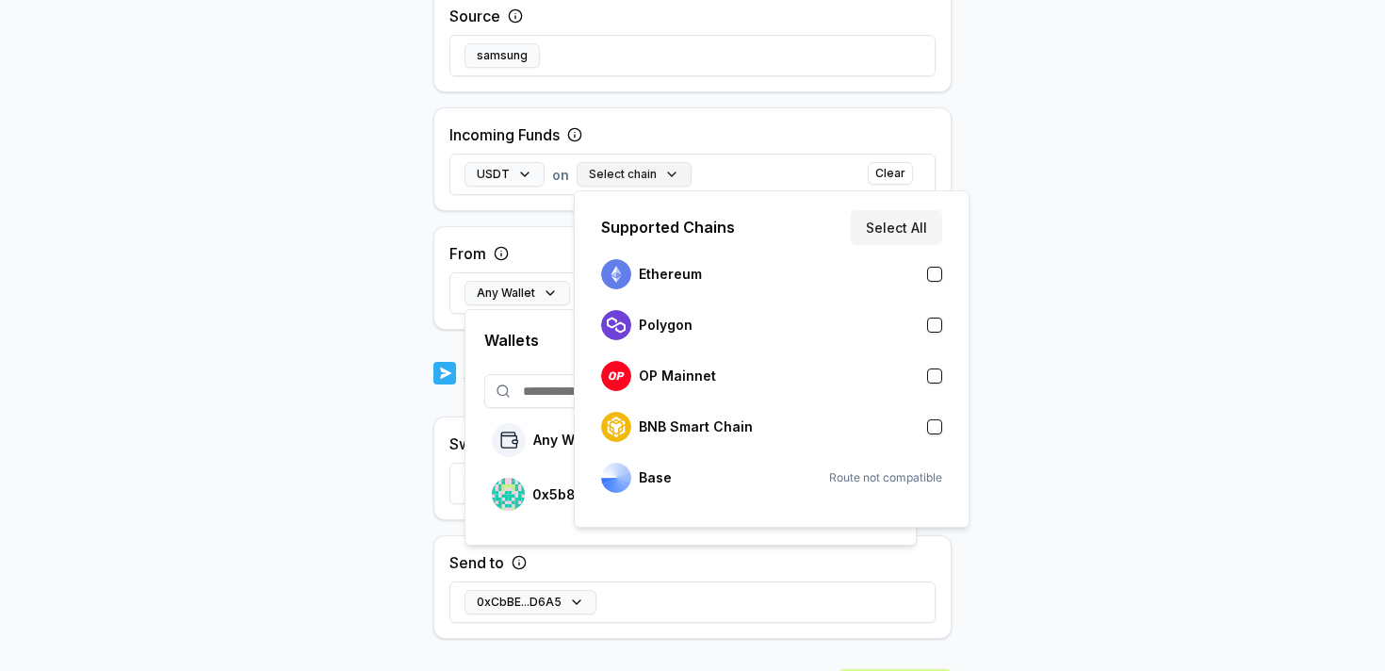
click at [627, 169] on button "Select chain" at bounding box center [633, 174] width 115 height 24
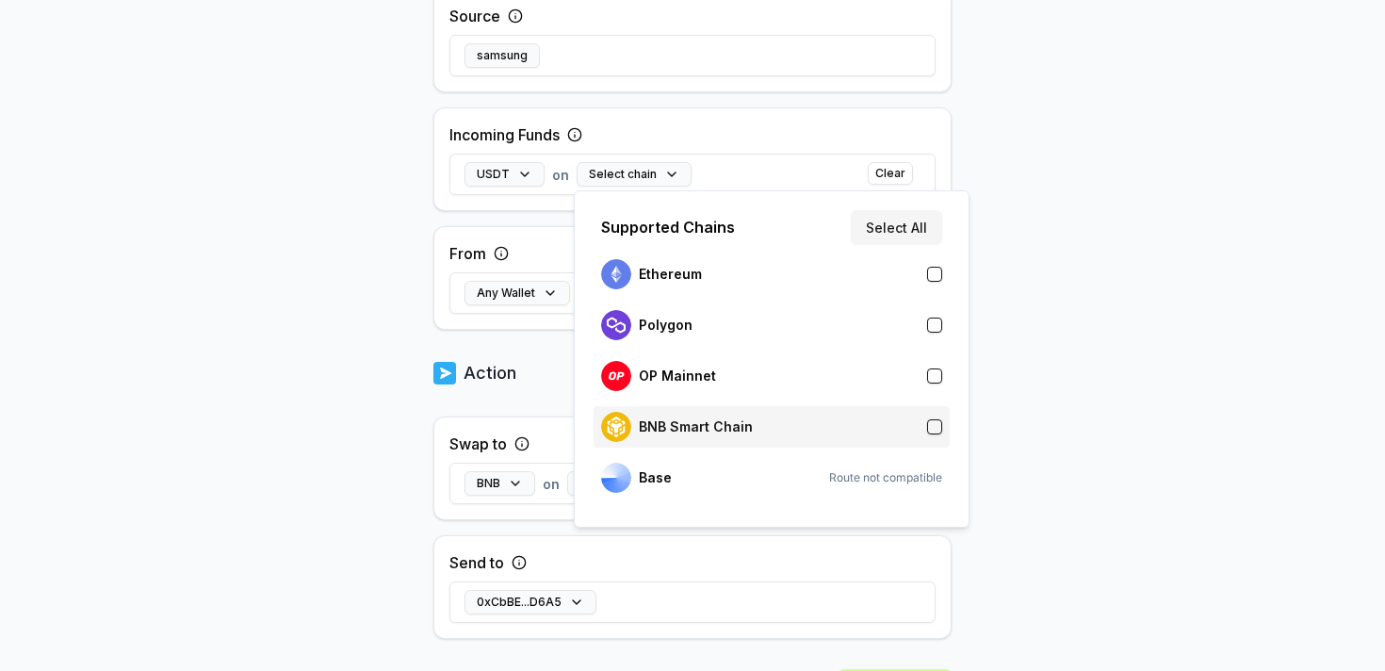
drag, startPoint x: 746, startPoint y: 422, endPoint x: 835, endPoint y: 389, distance: 95.4
click at [746, 422] on p "BNB Smart Chain" at bounding box center [696, 426] width 114 height 15
click at [1147, 329] on body "Answer our quick survey for a chance to earn 10 USDT 📝 Alpha 0 Points Back Crea…" at bounding box center [692, 335] width 1385 height 671
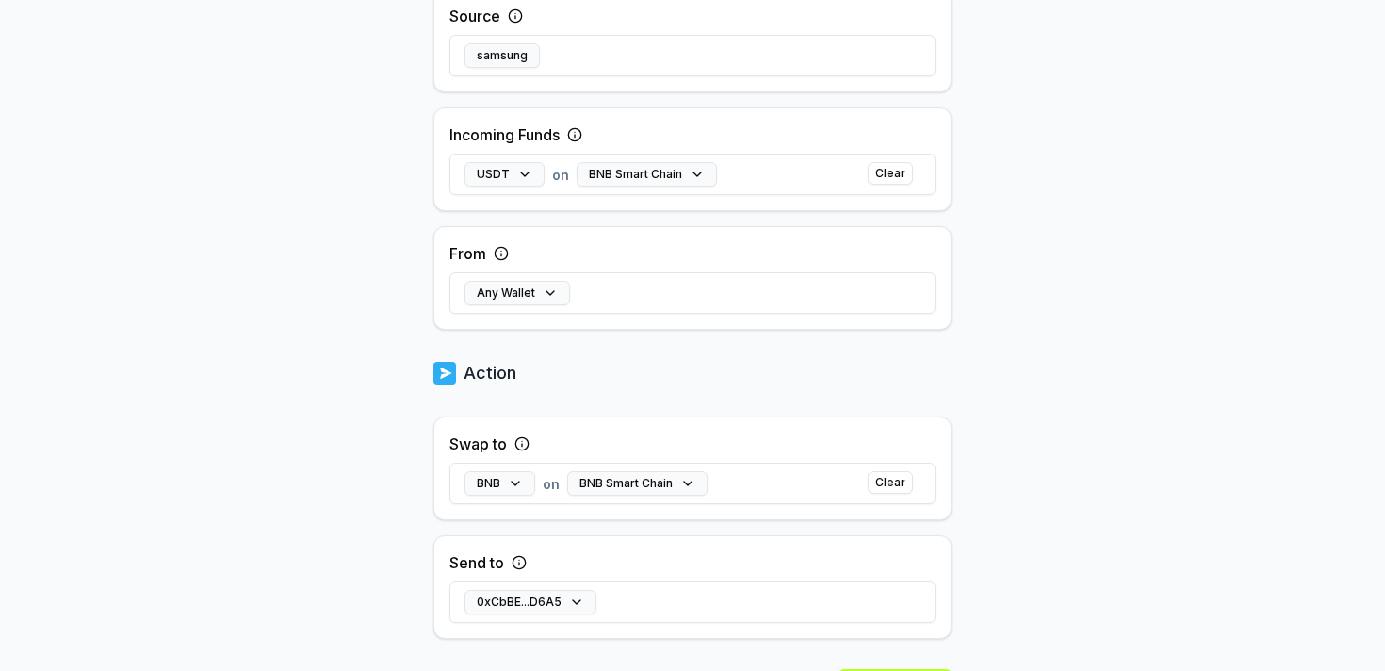
scroll to position [567, 0]
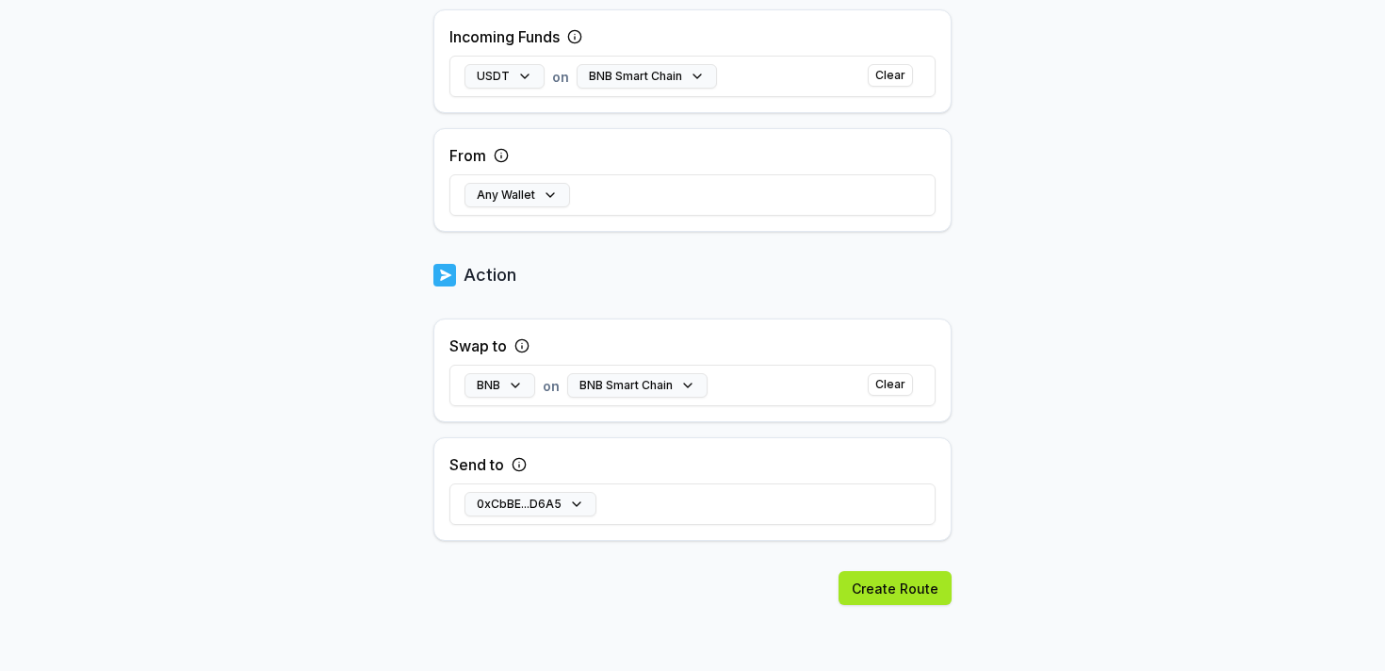
click at [928, 592] on button "Create Route" at bounding box center [894, 588] width 113 height 34
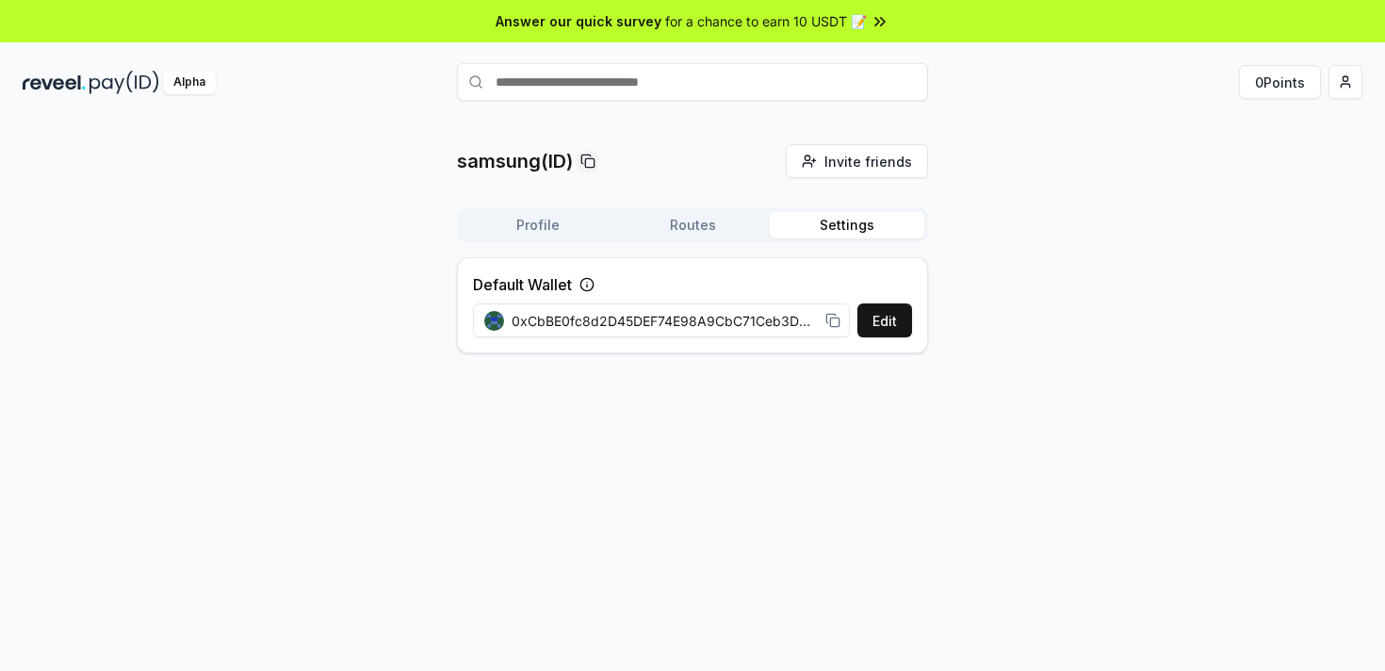
click at [858, 219] on button "Settings" at bounding box center [846, 225] width 154 height 26
click at [521, 229] on button "Profile" at bounding box center [538, 225] width 154 height 26
